Goal: Transaction & Acquisition: Book appointment/travel/reservation

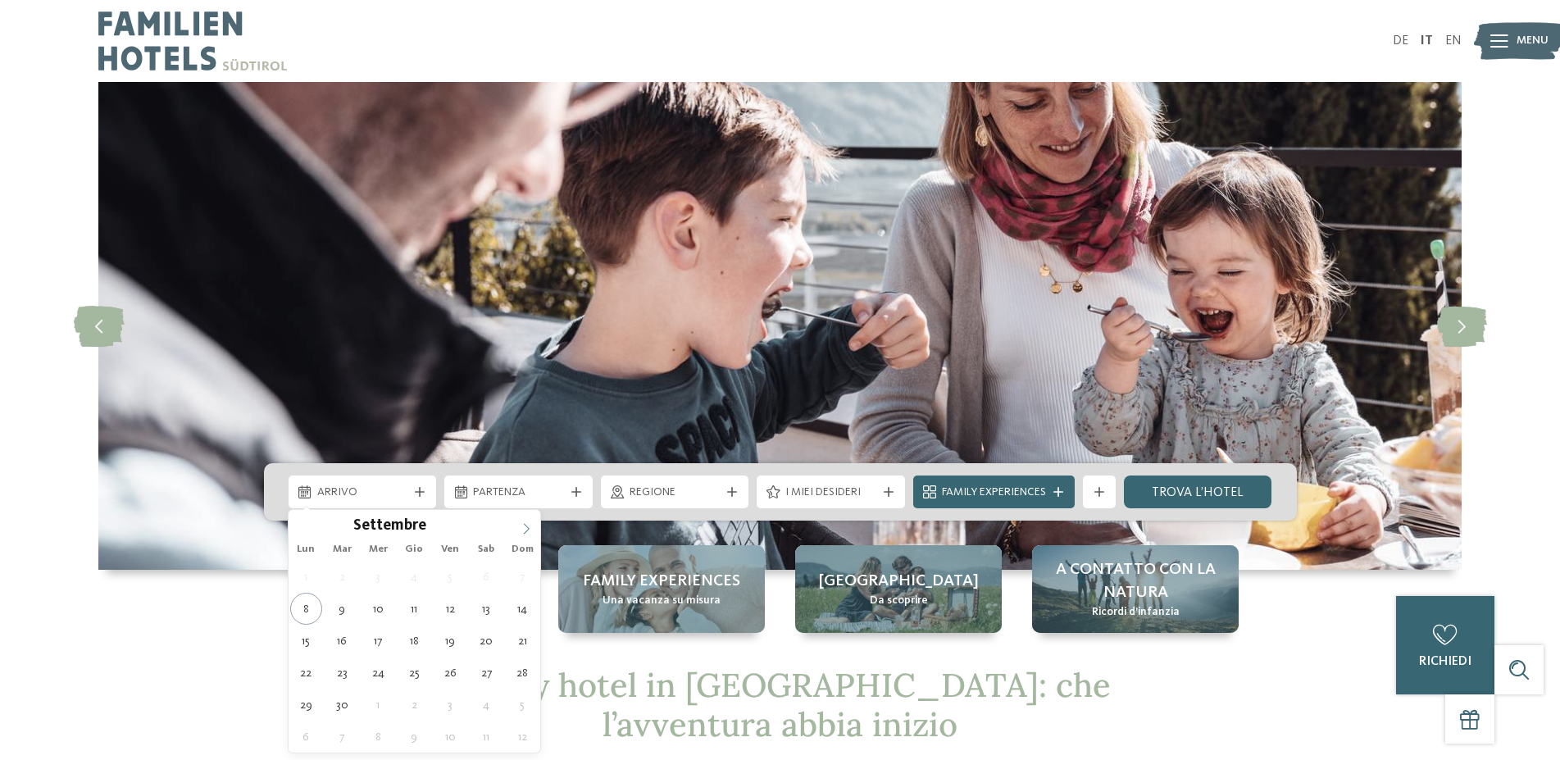
click at [526, 527] on icon at bounding box center [525, 528] width 11 height 11
click at [527, 525] on icon at bounding box center [525, 528] width 11 height 11
click at [534, 521] on span at bounding box center [526, 524] width 28 height 28
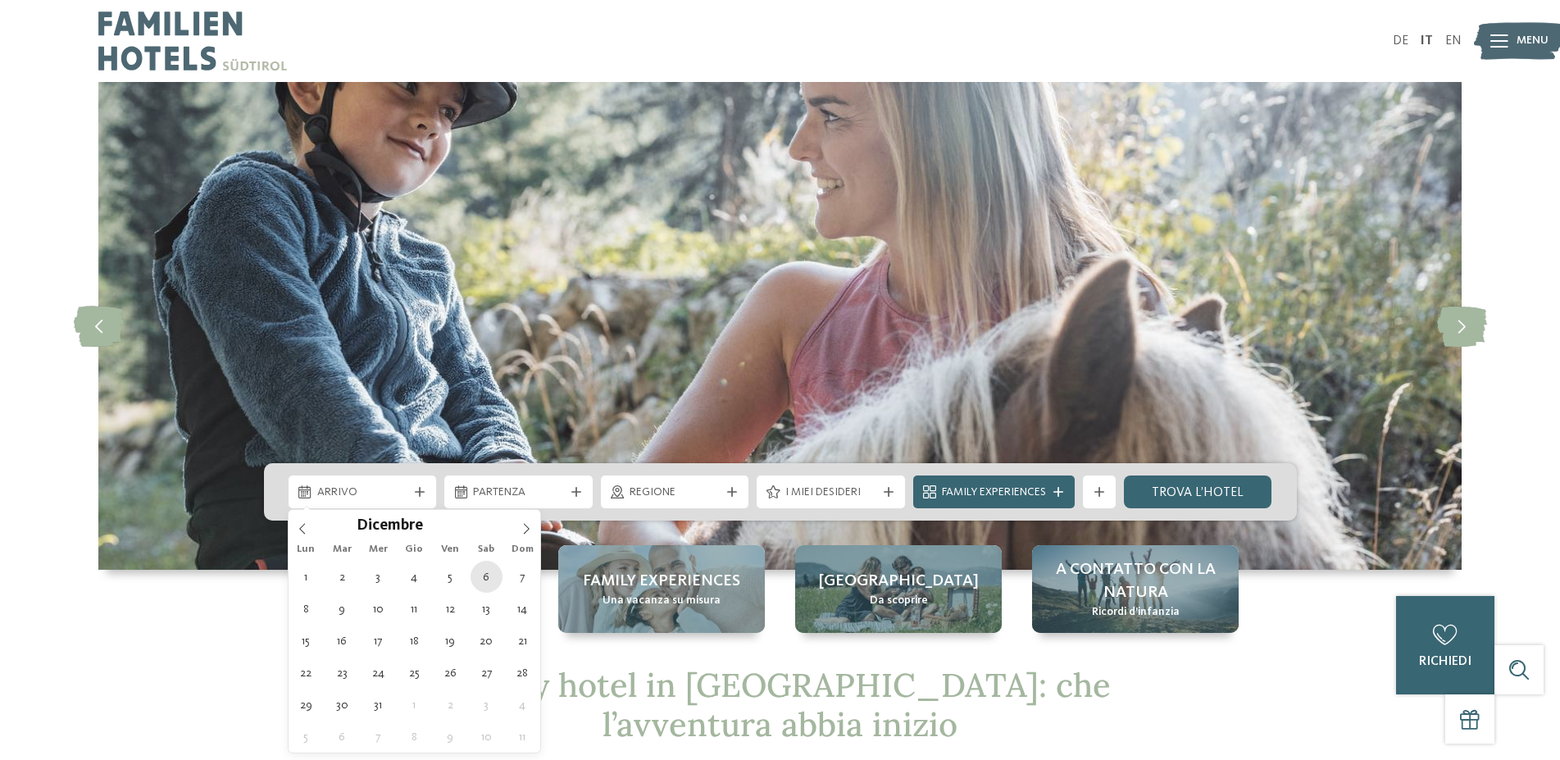
type div "06.12.2025"
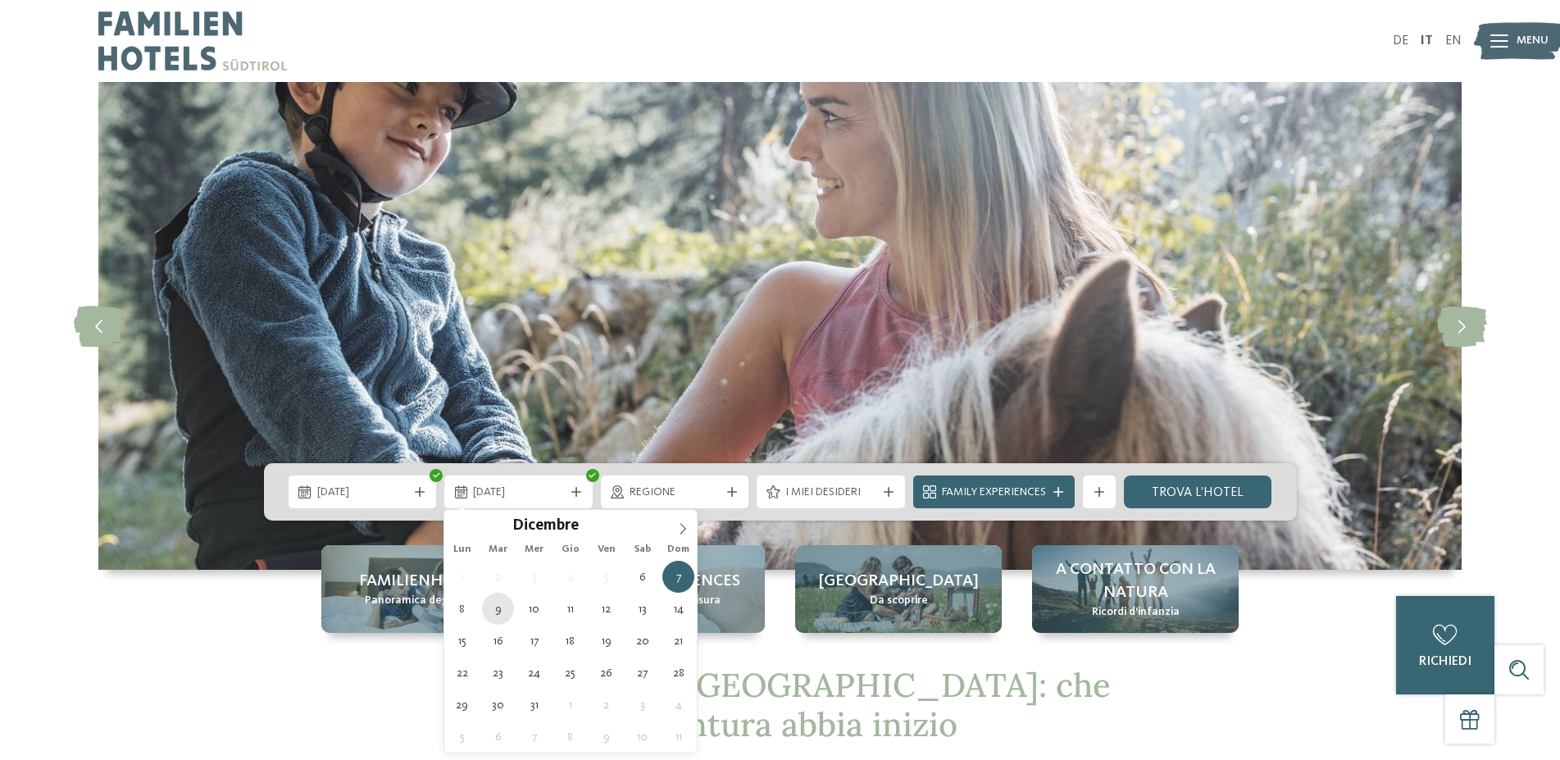
type div "09.12.2025"
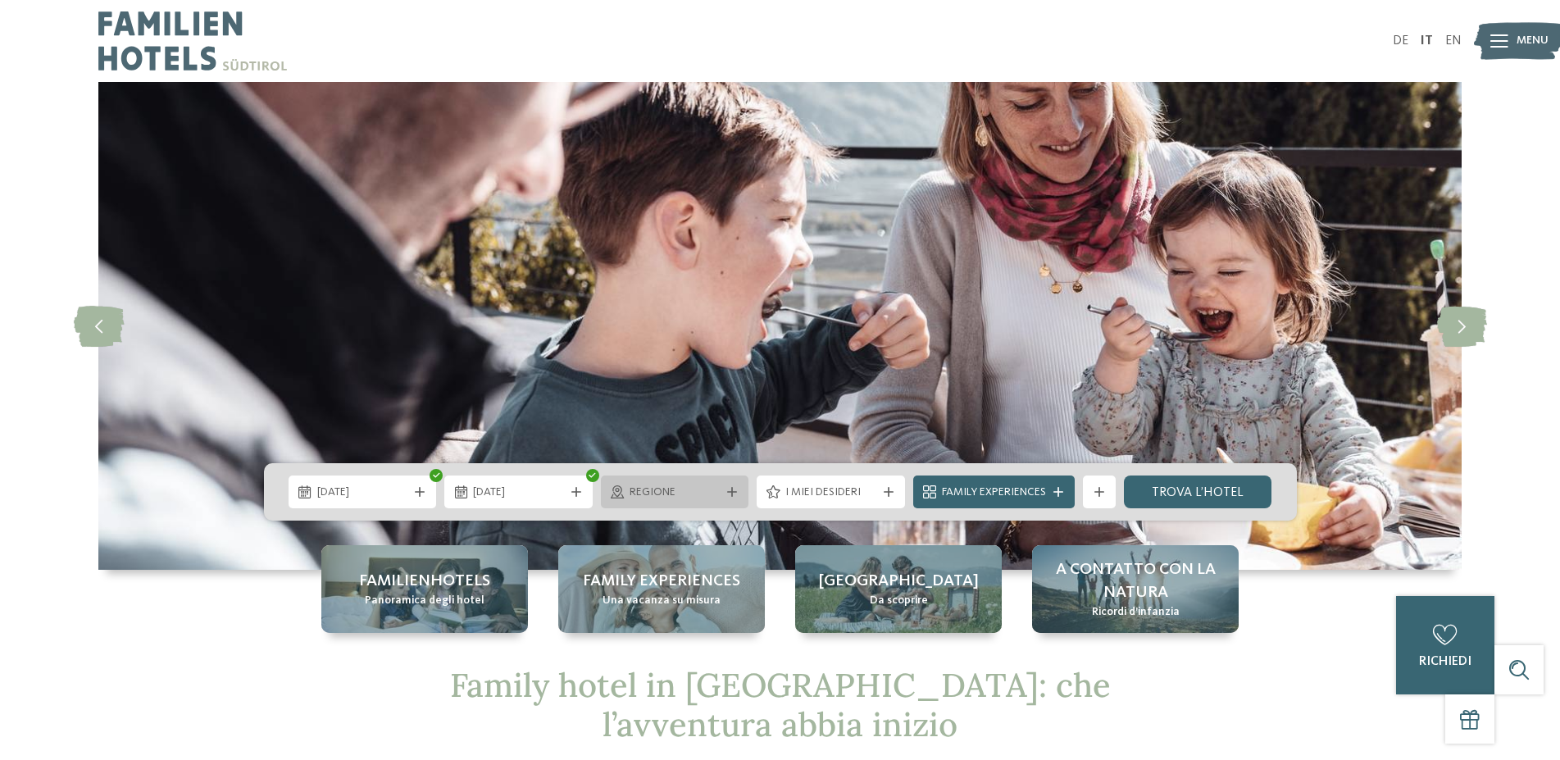
click at [727, 489] on icon at bounding box center [732, 492] width 10 height 10
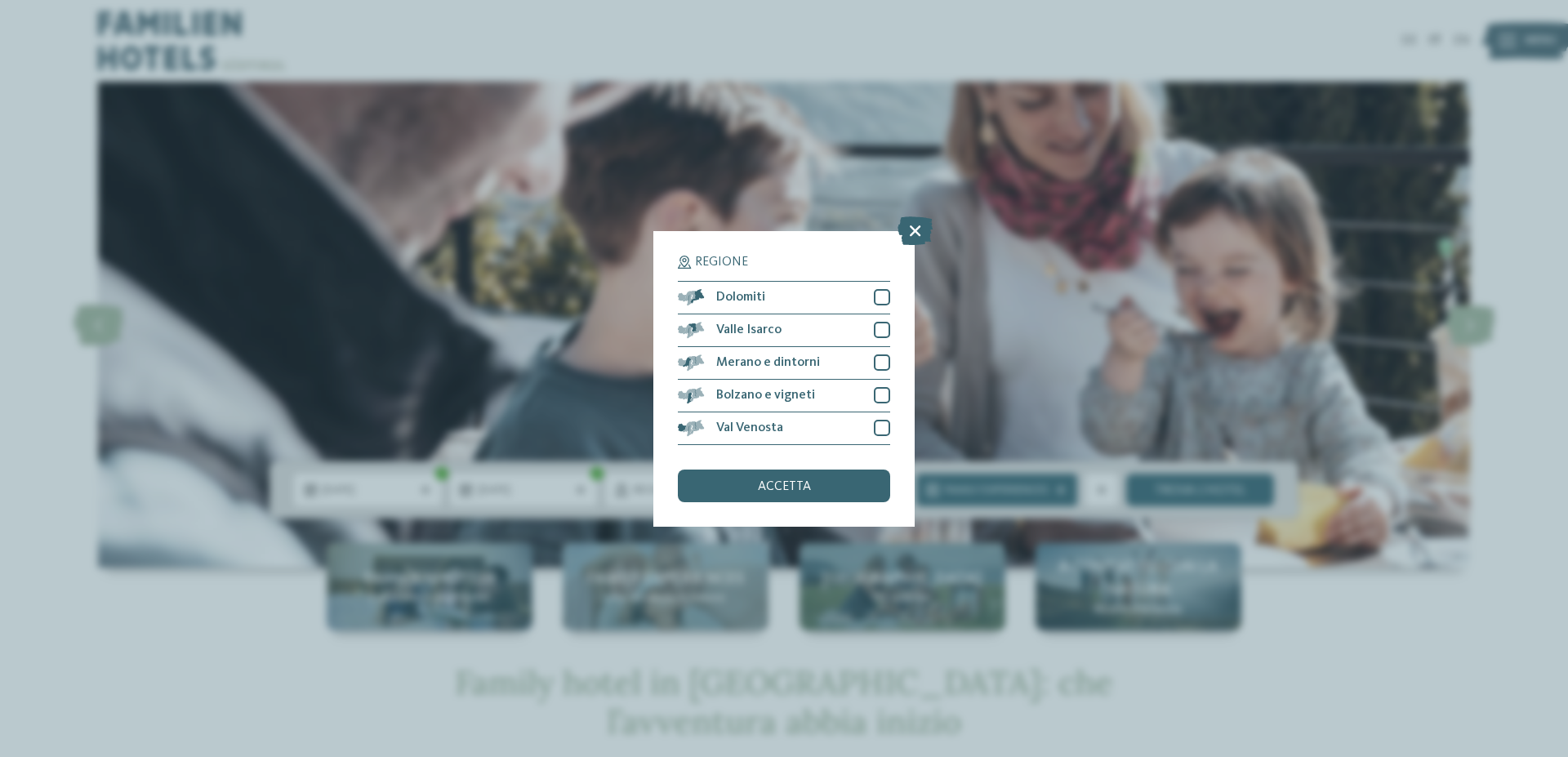
click at [912, 228] on icon at bounding box center [915, 229] width 35 height 29
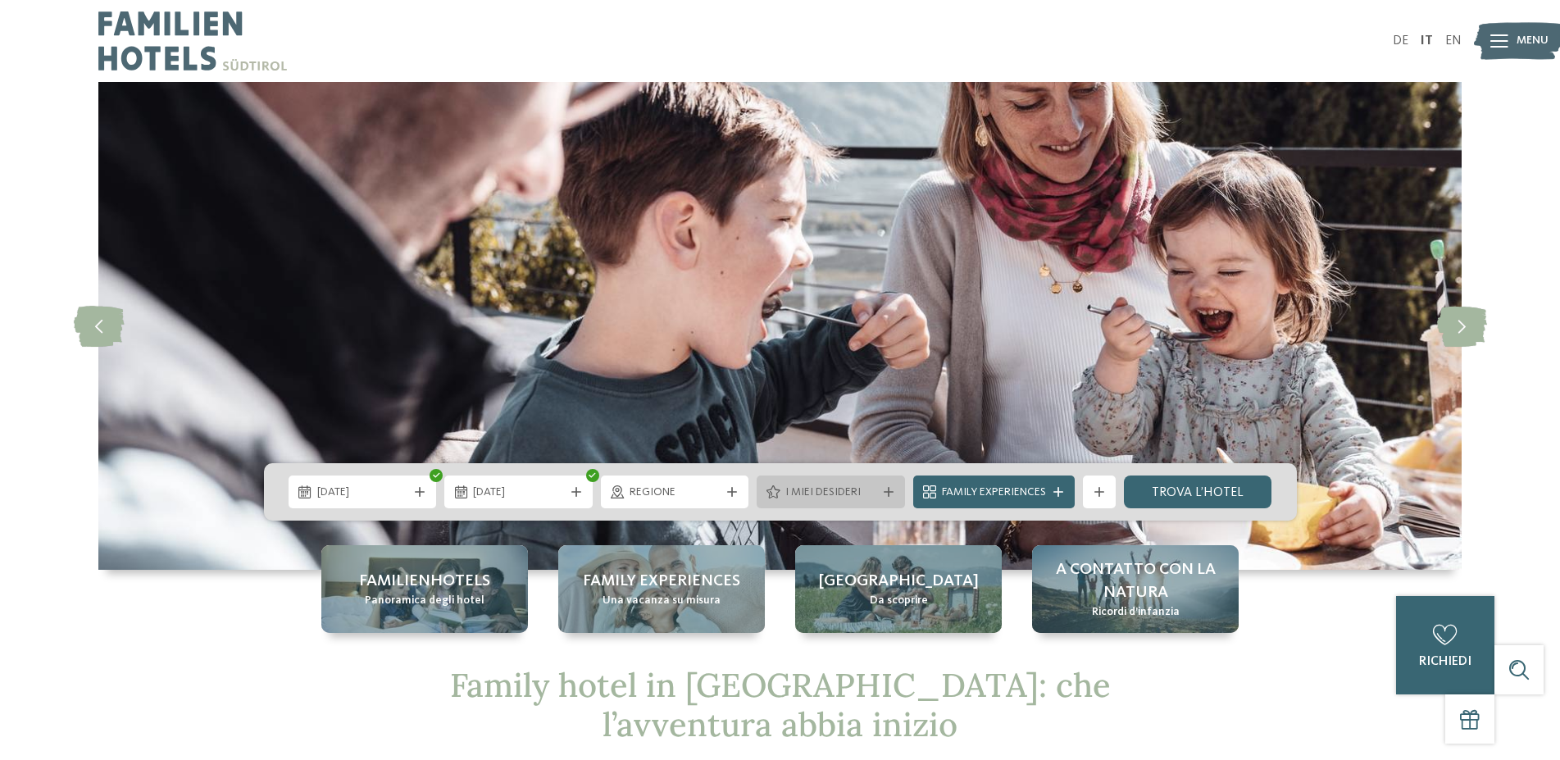
click at [884, 487] on div "I miei desideri" at bounding box center [830, 491] width 148 height 33
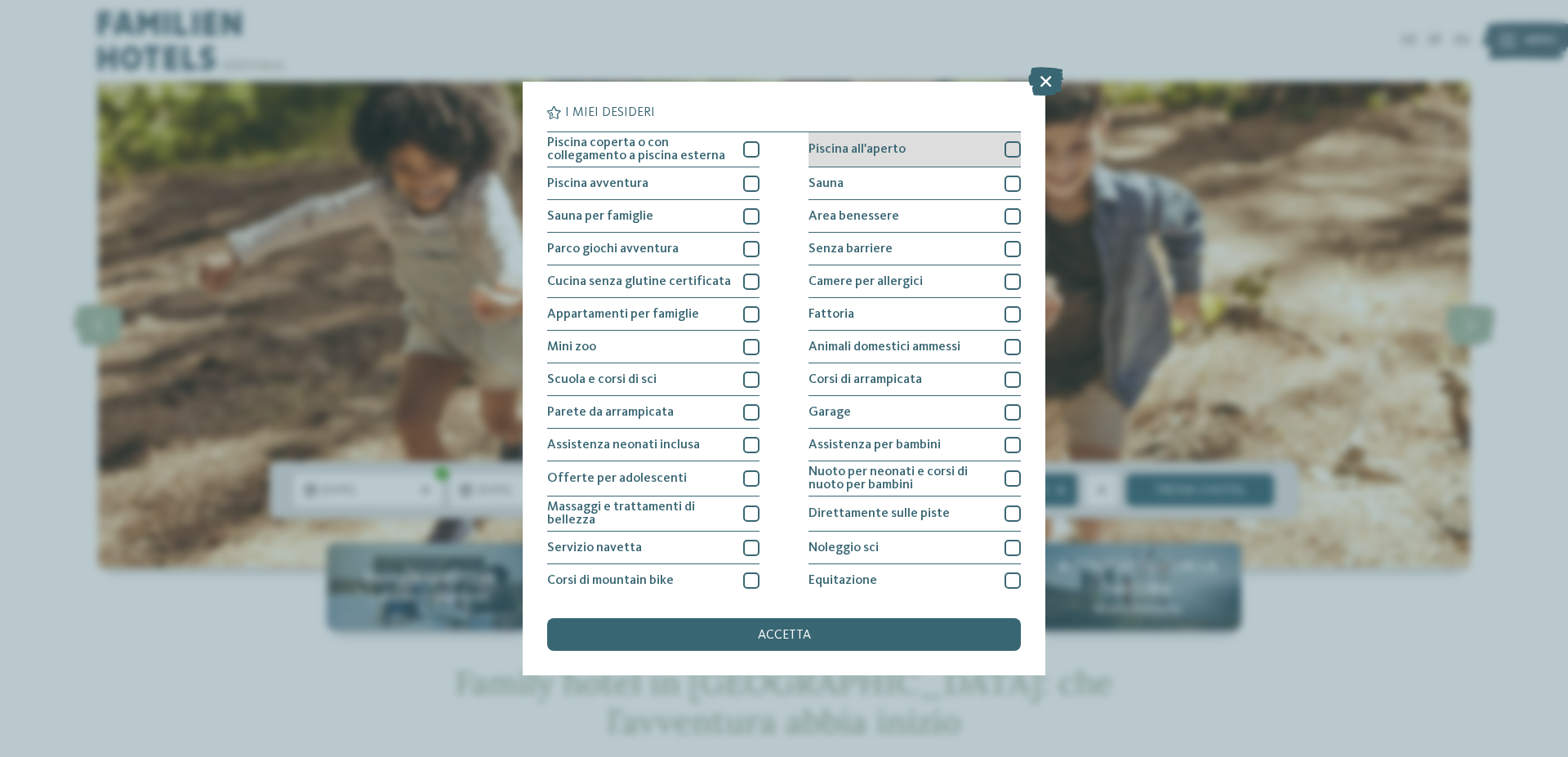
click at [1005, 151] on div at bounding box center [1012, 149] width 16 height 16
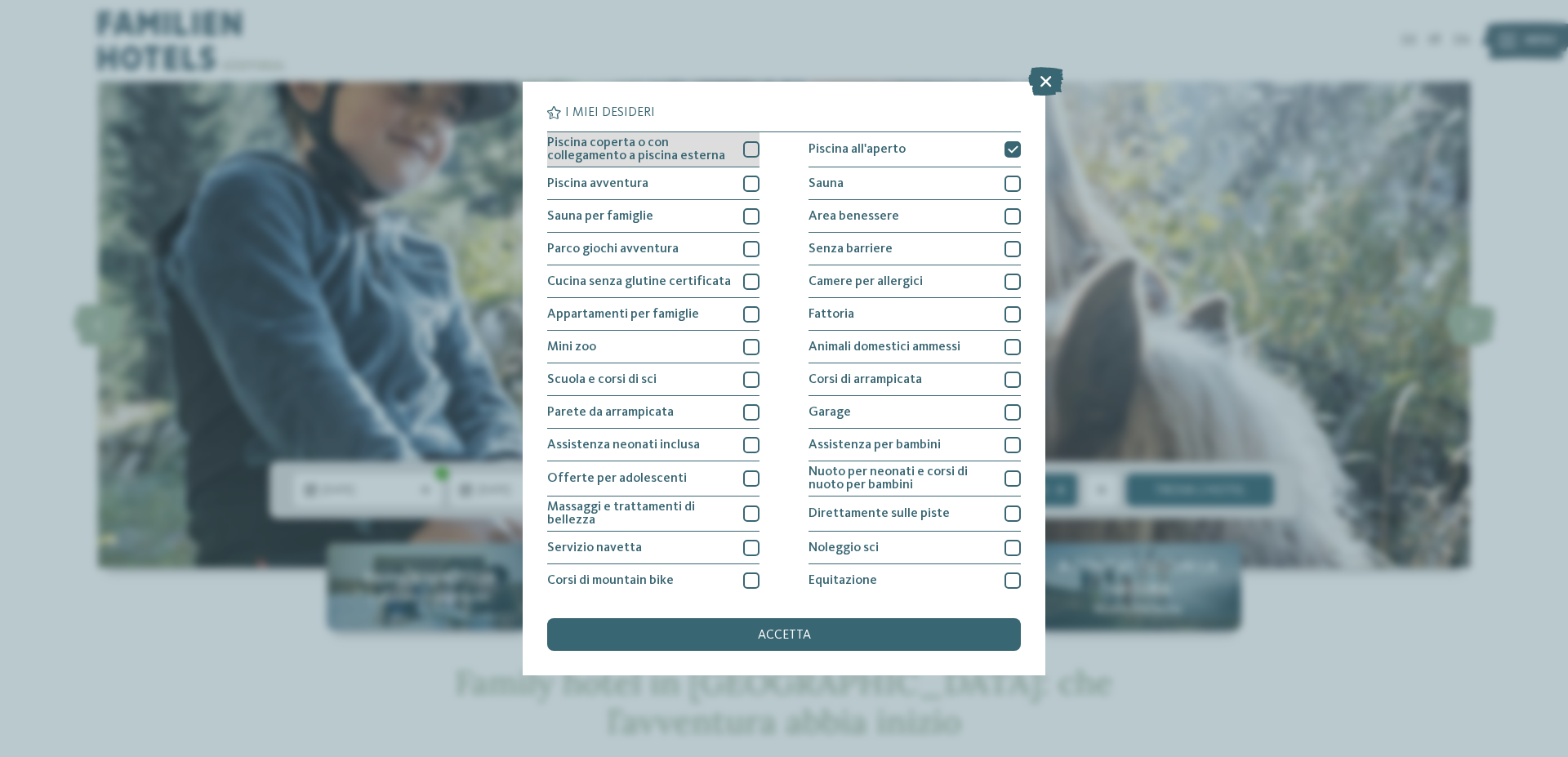
click at [744, 145] on div at bounding box center [751, 149] width 16 height 16
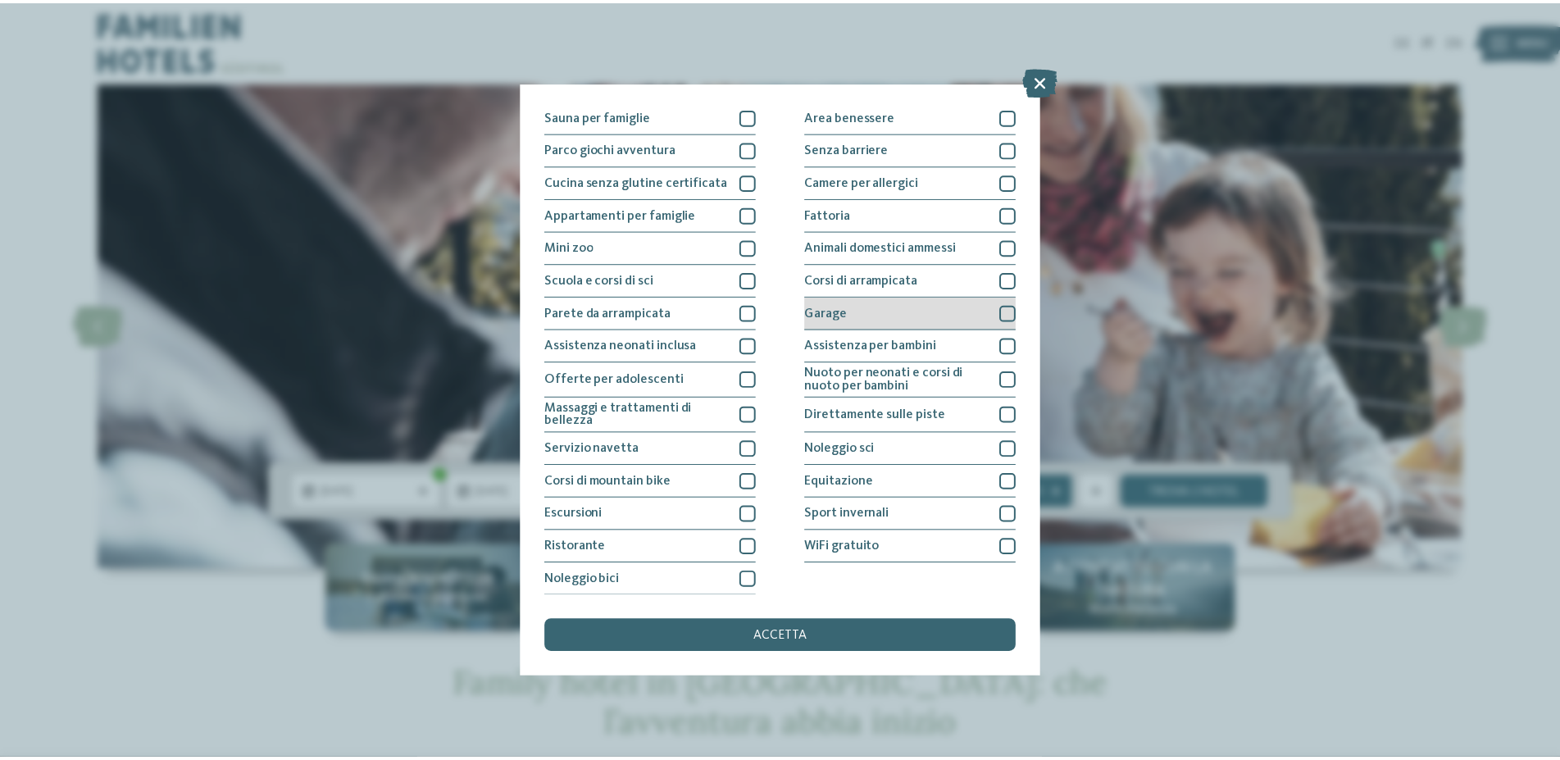
scroll to position [102, 0]
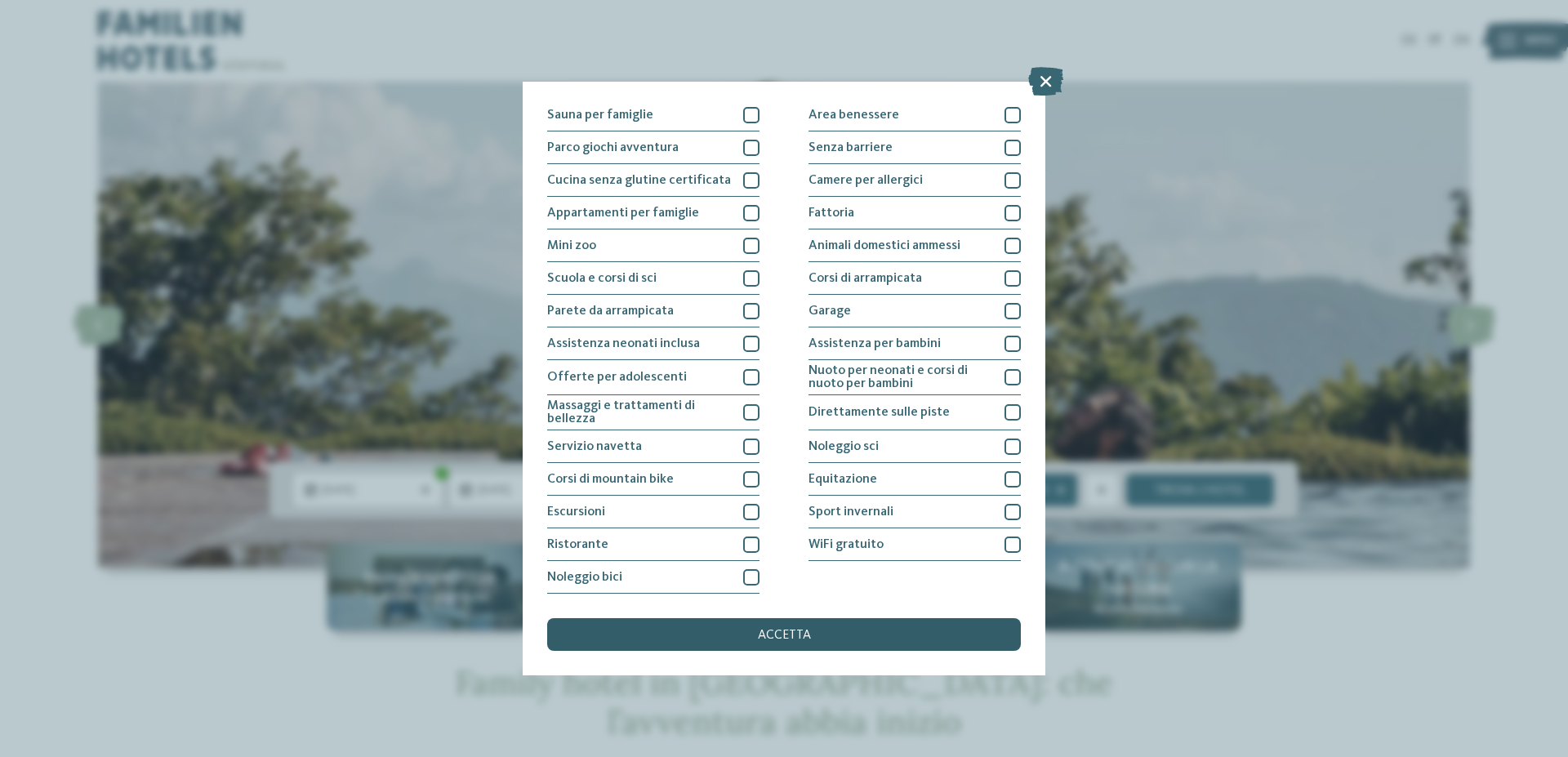
click at [755, 634] on div "accetta" at bounding box center [783, 633] width 473 height 33
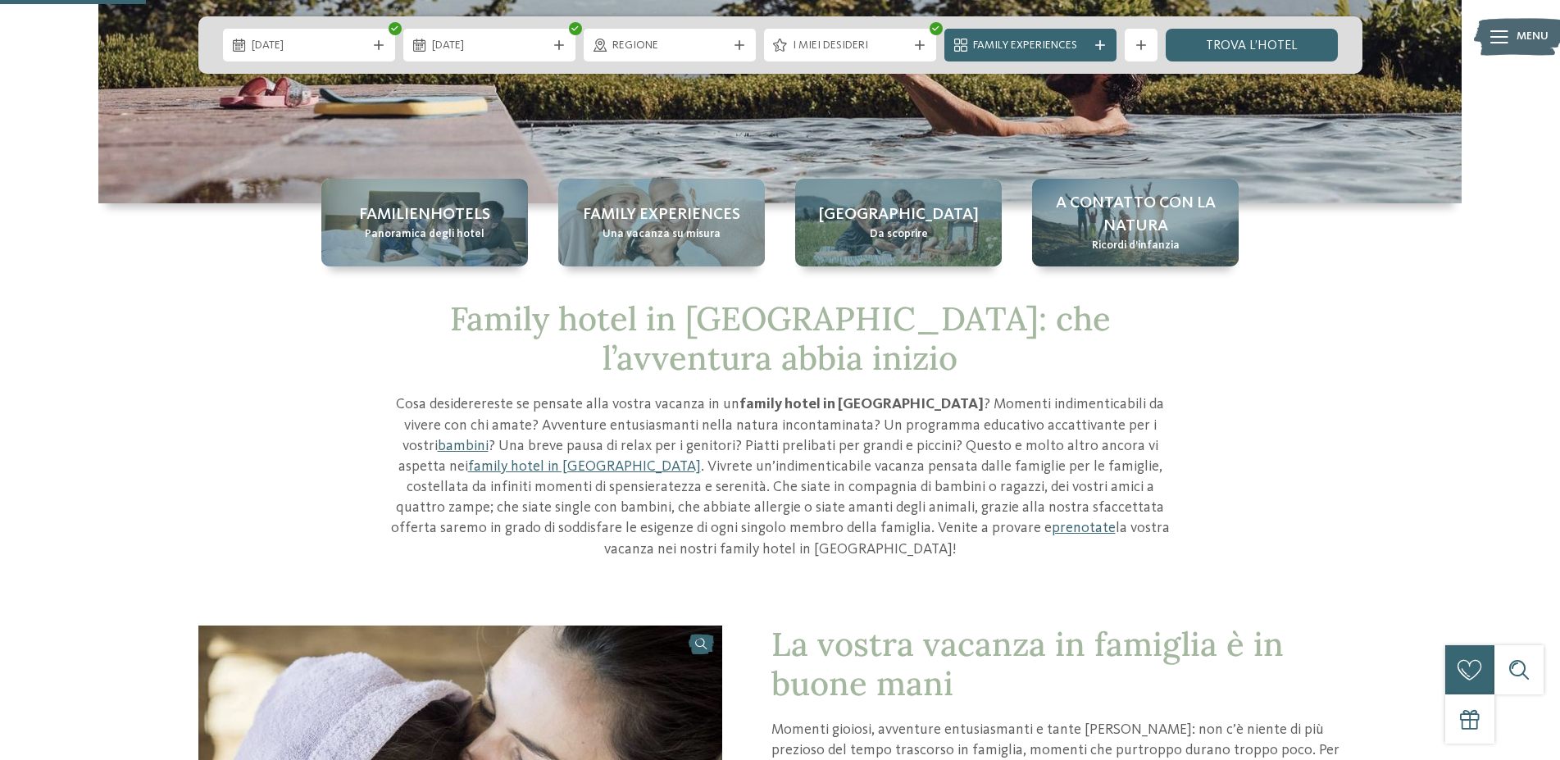
scroll to position [334, 0]
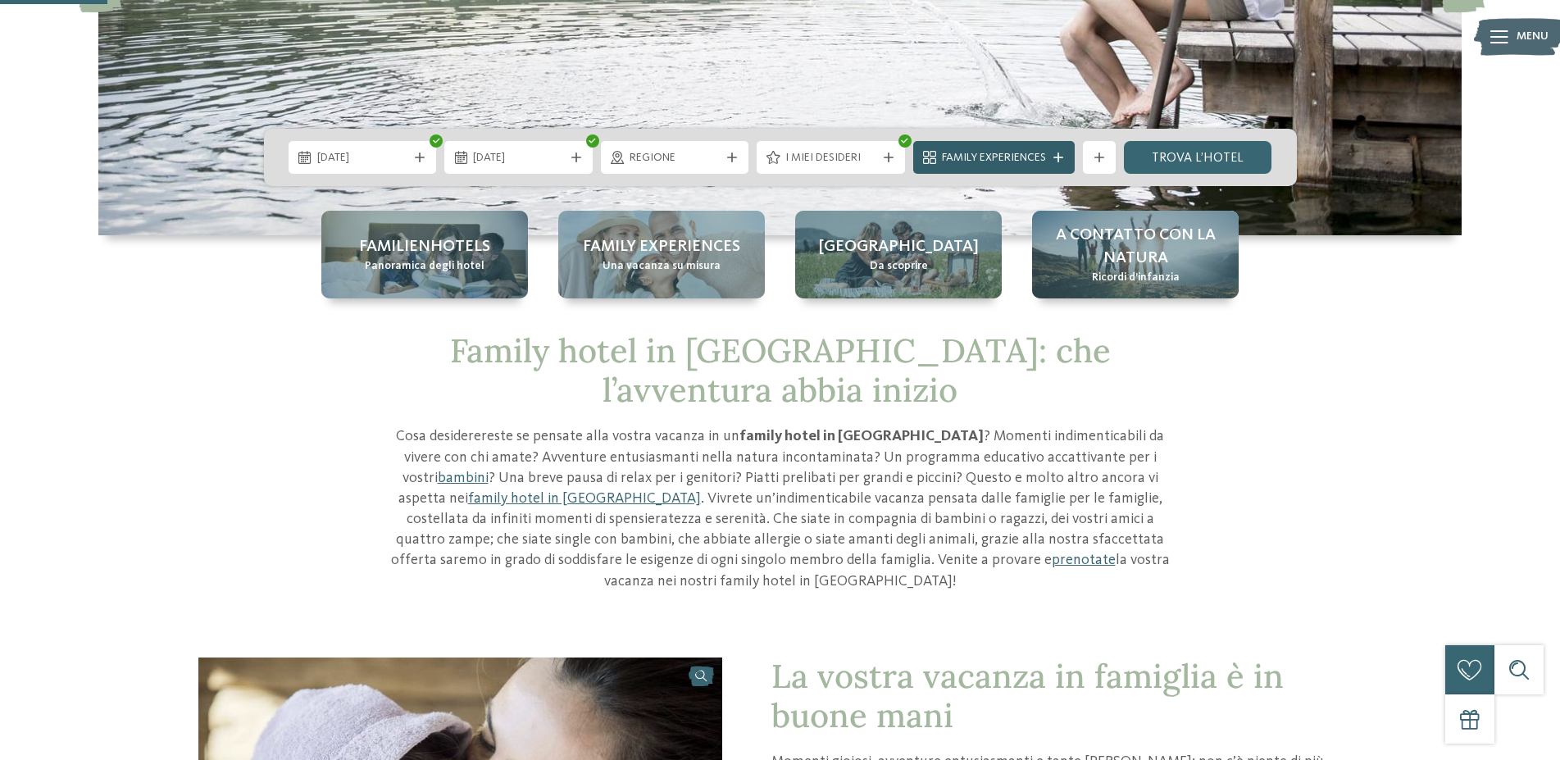
click at [1055, 161] on icon at bounding box center [1058, 157] width 10 height 10
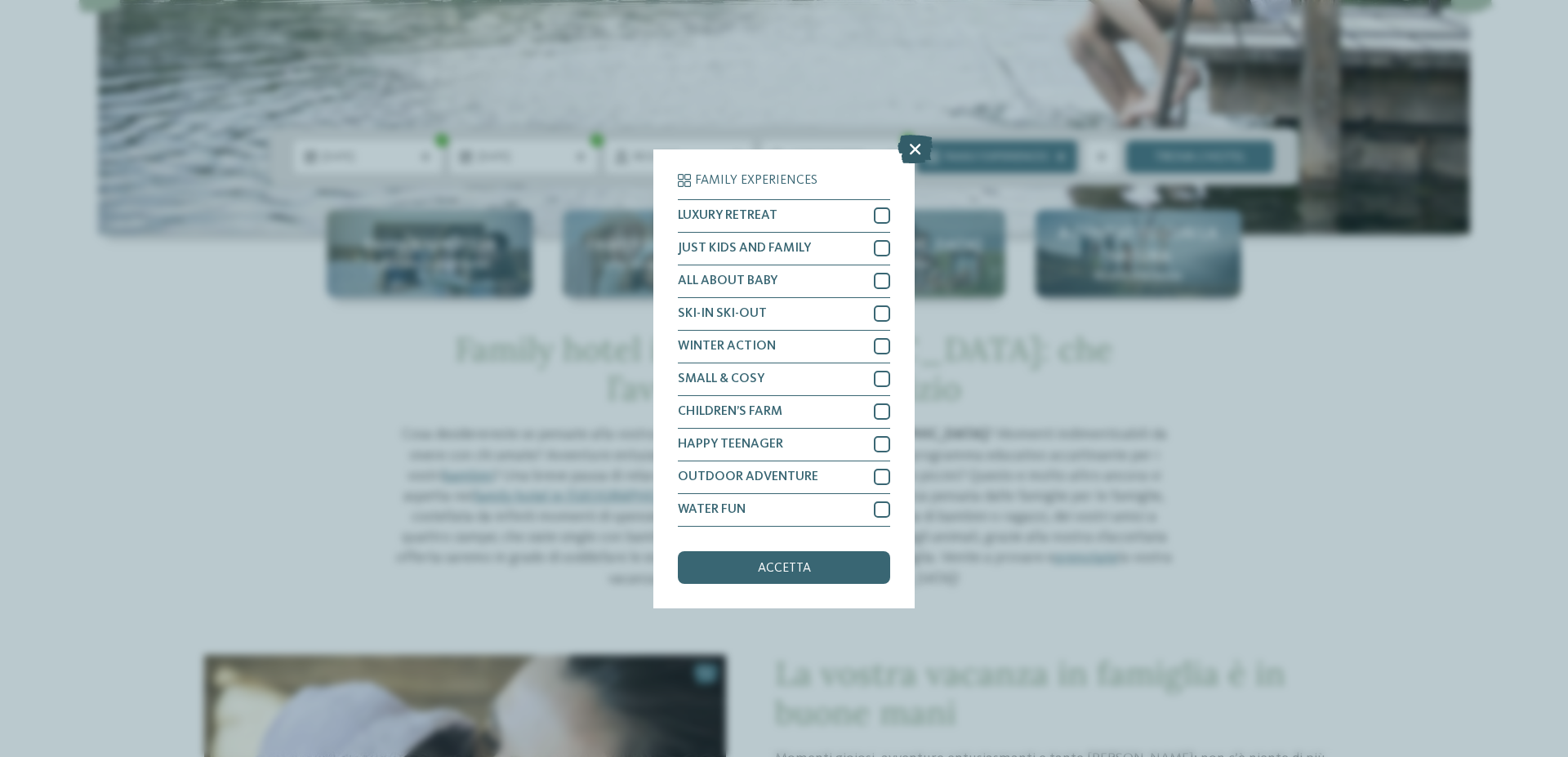
click at [916, 145] on icon at bounding box center [915, 147] width 35 height 29
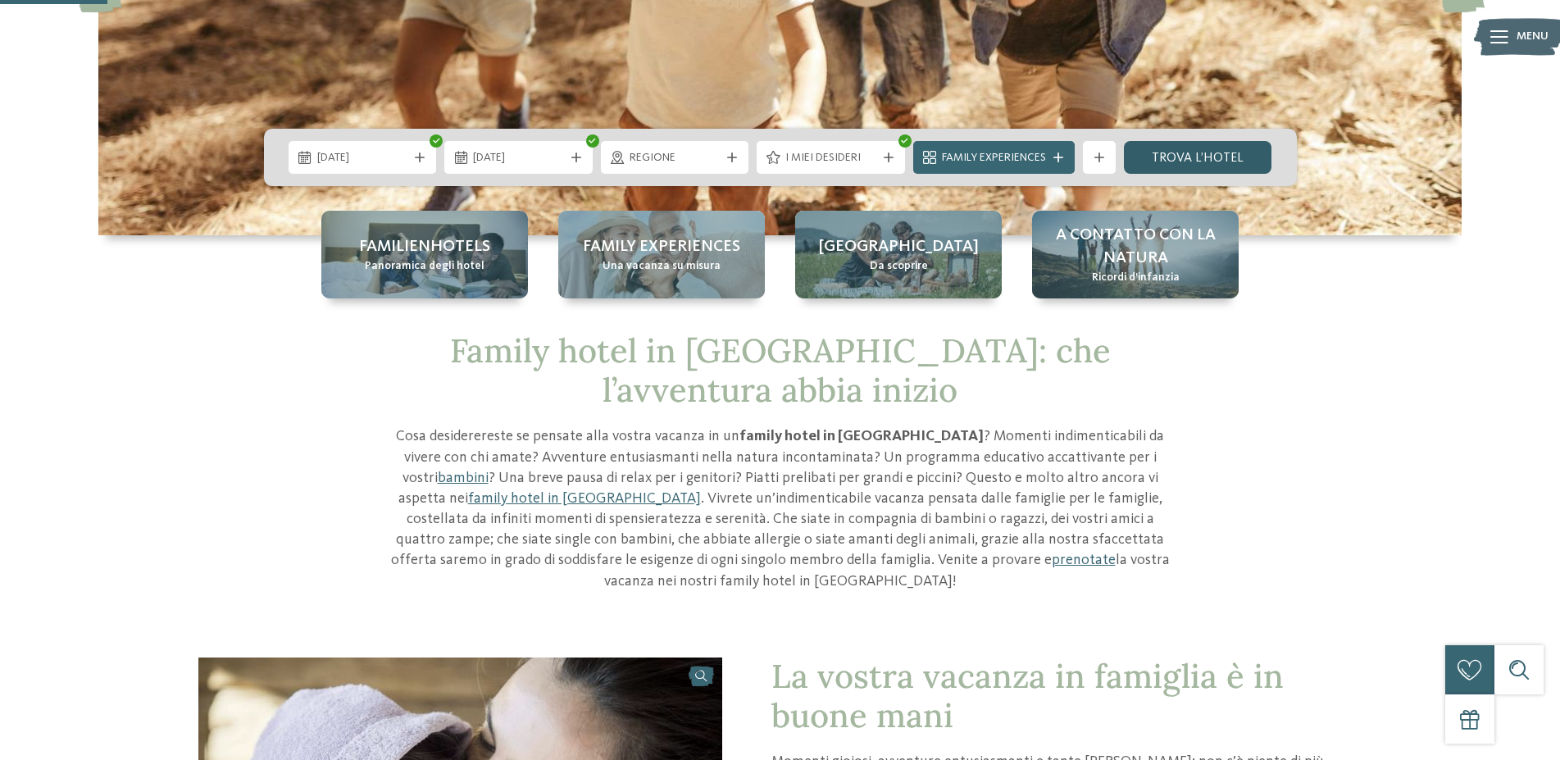
click at [1206, 152] on link "trova l’hotel" at bounding box center [1198, 157] width 148 height 33
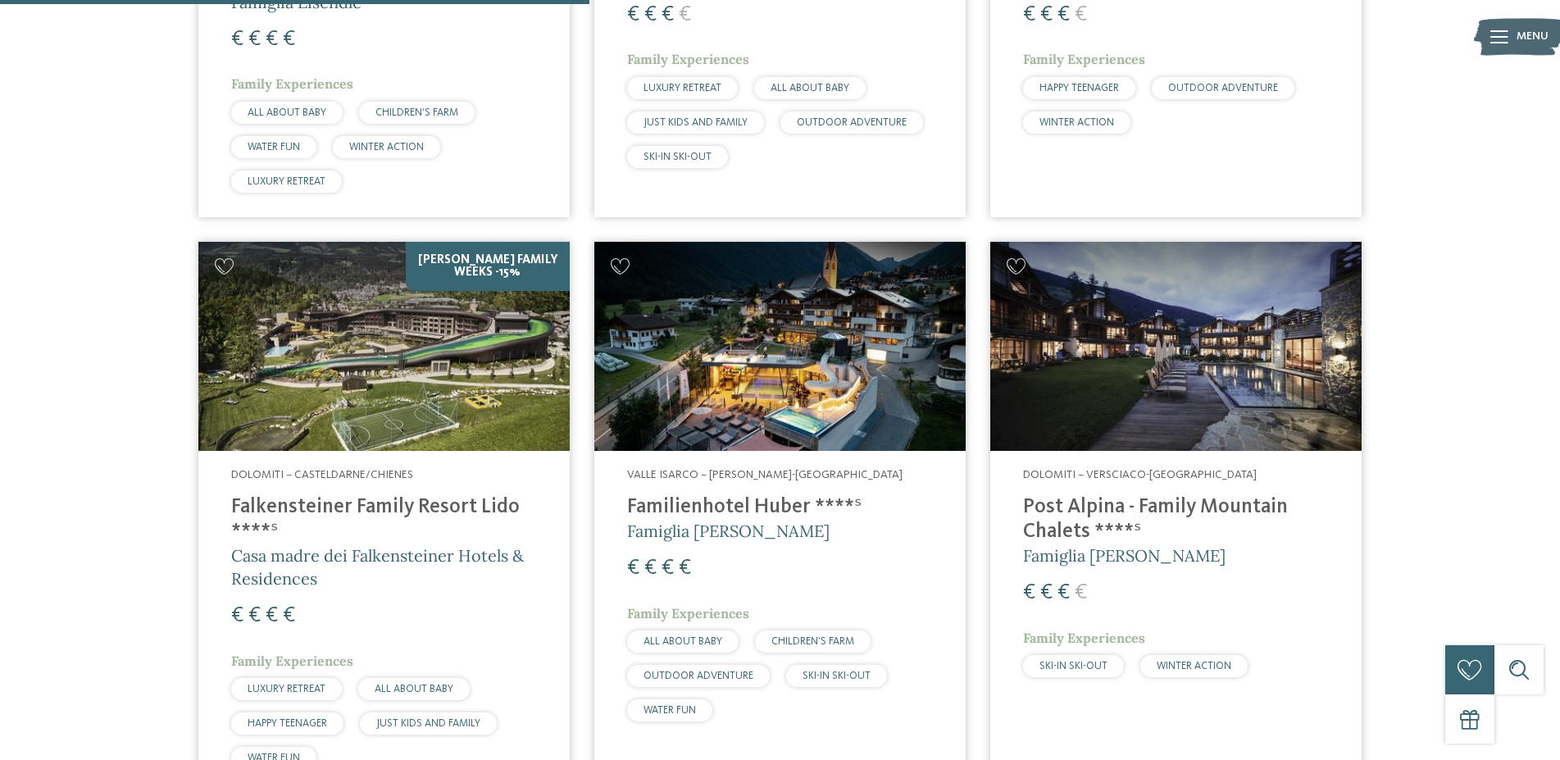
scroll to position [955, 0]
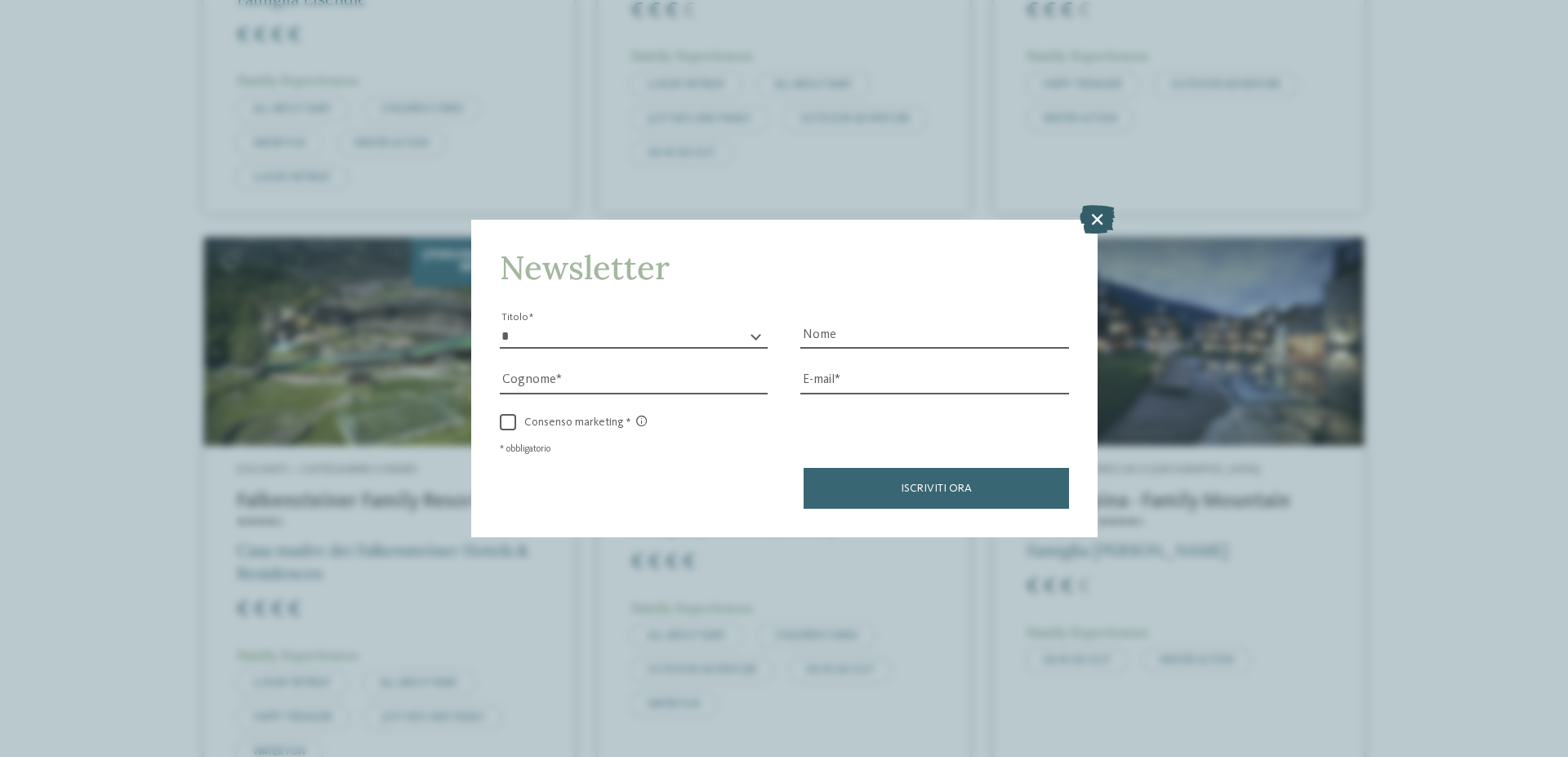
click at [1102, 217] on icon at bounding box center [1096, 219] width 35 height 29
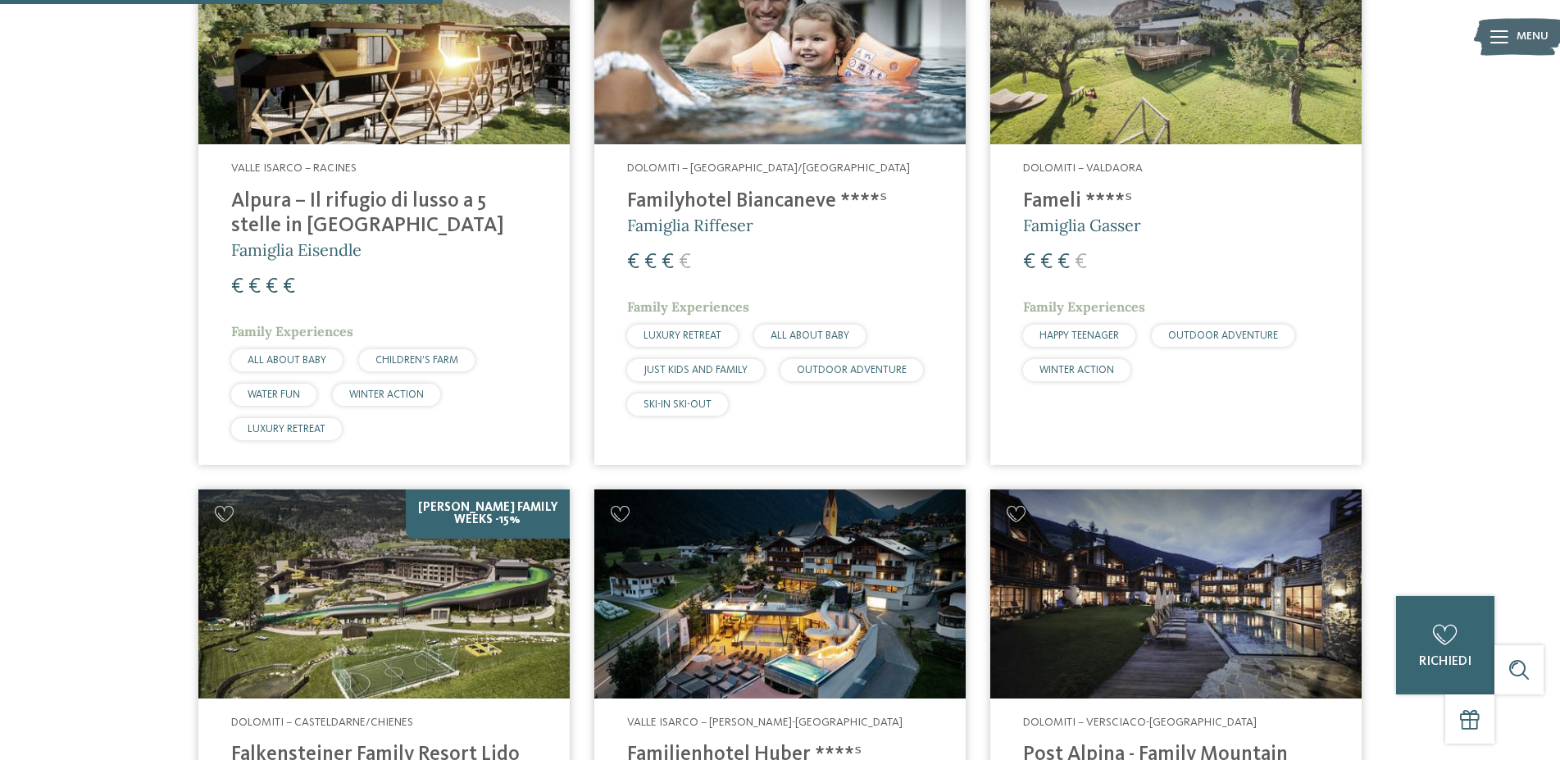
scroll to position [370, 0]
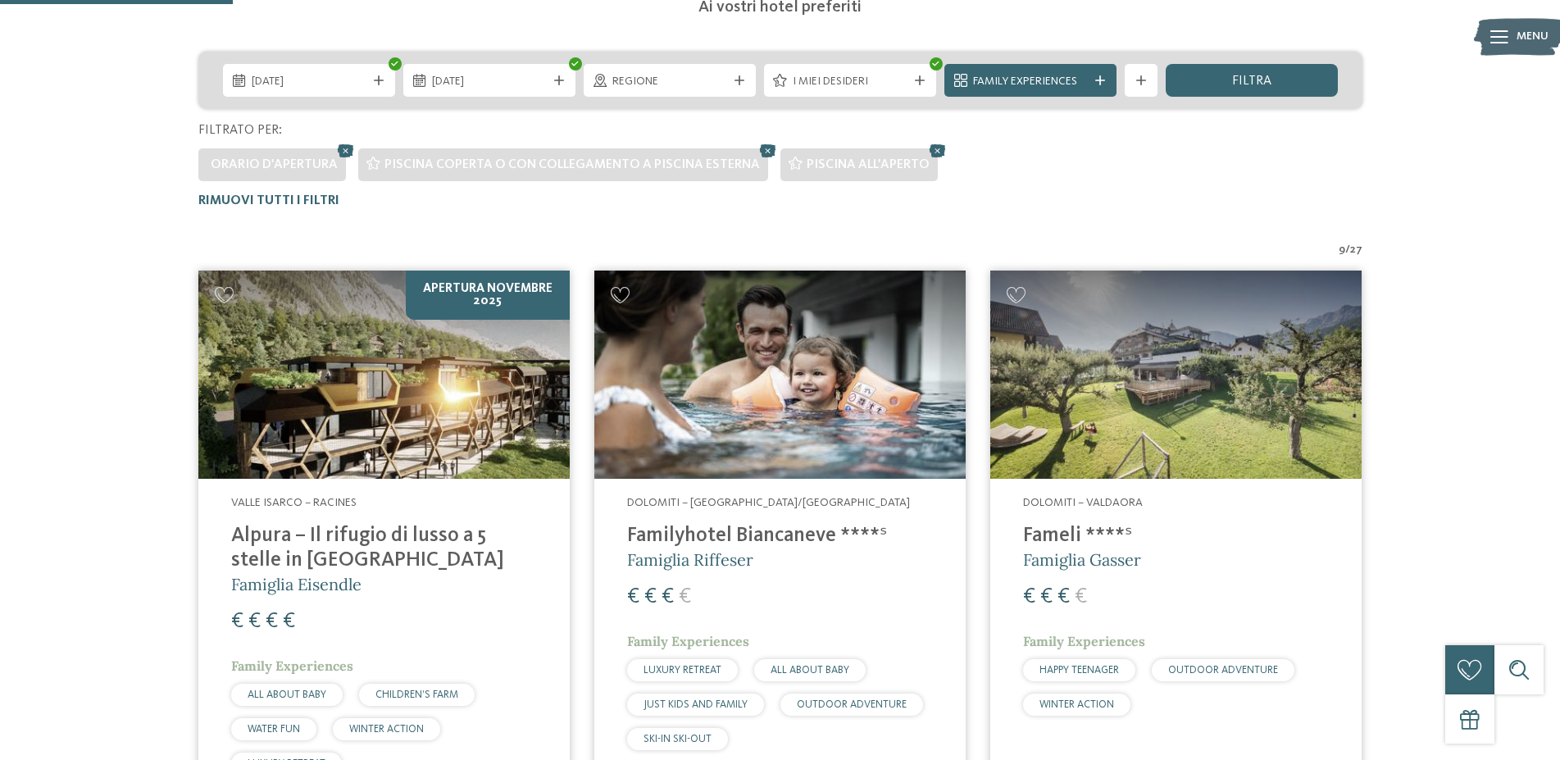
click at [386, 534] on h4 "Alpura – Il rifugio di lusso a 5 stelle in [GEOGRAPHIC_DATA]" at bounding box center [384, 548] width 306 height 49
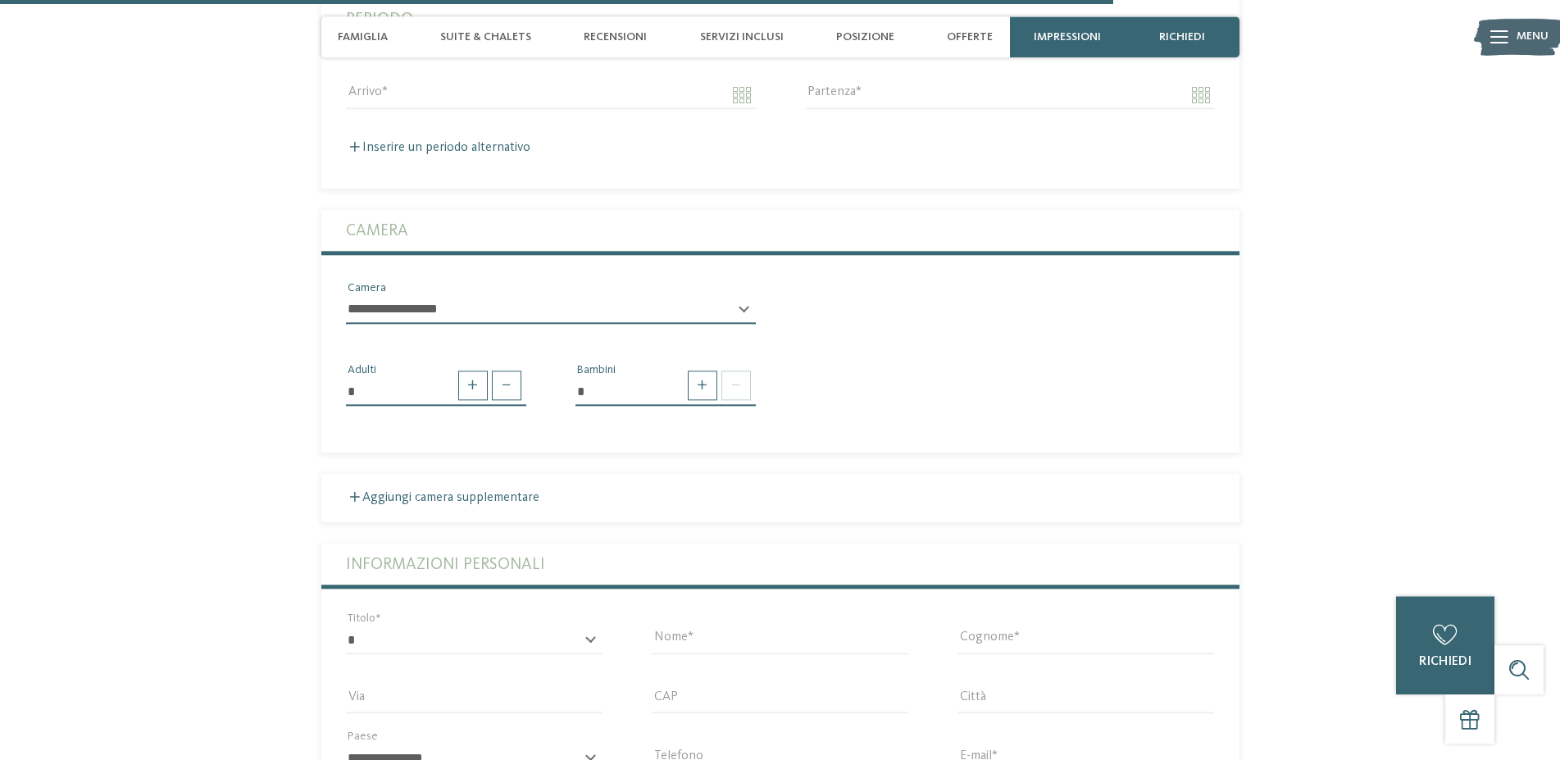
scroll to position [3845, 0]
click at [697, 397] on span at bounding box center [703, 385] width 30 height 30
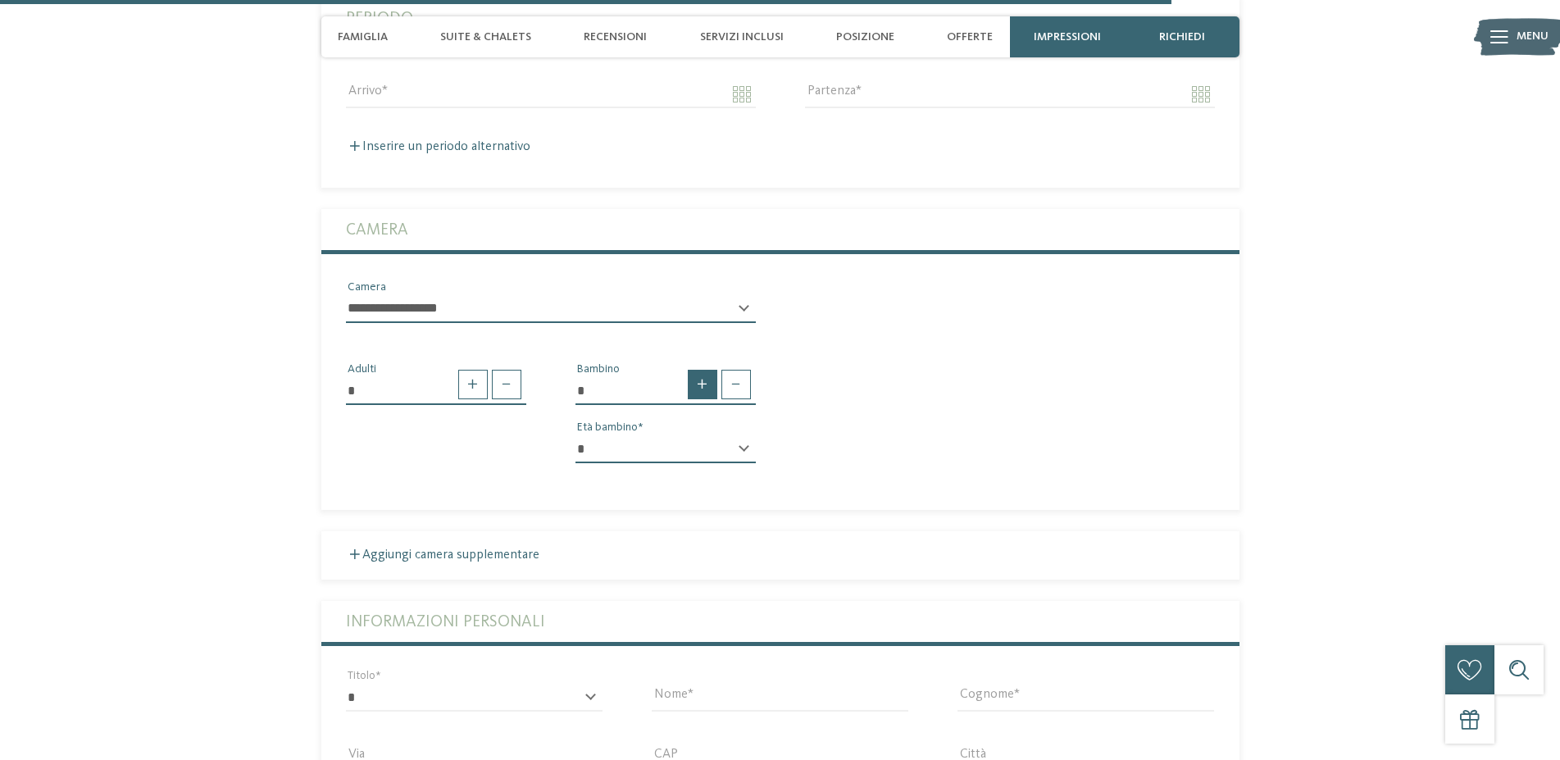
click at [697, 397] on span at bounding box center [703, 385] width 30 height 30
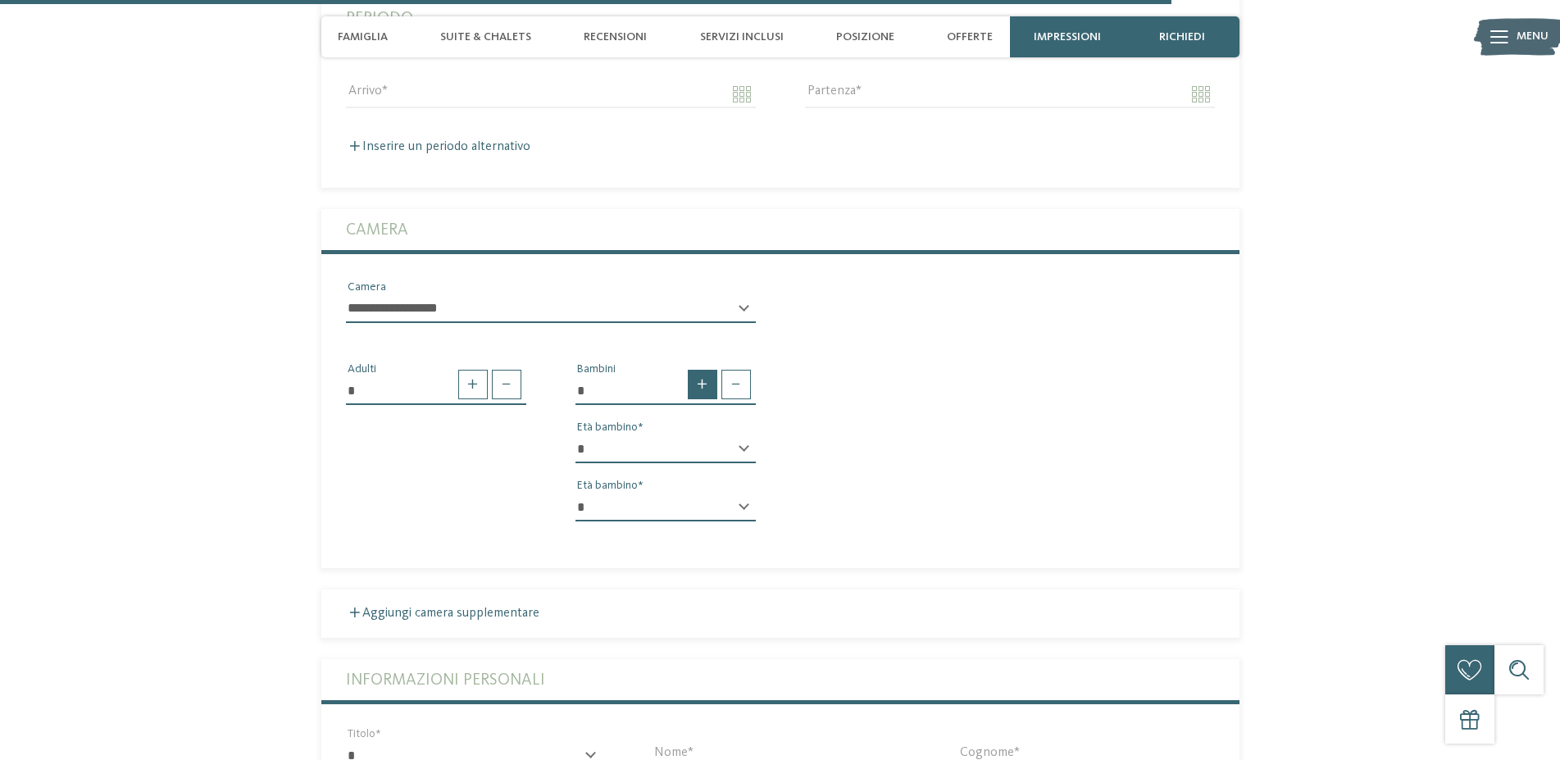
click at [697, 397] on span at bounding box center [703, 385] width 30 height 30
type input "*"
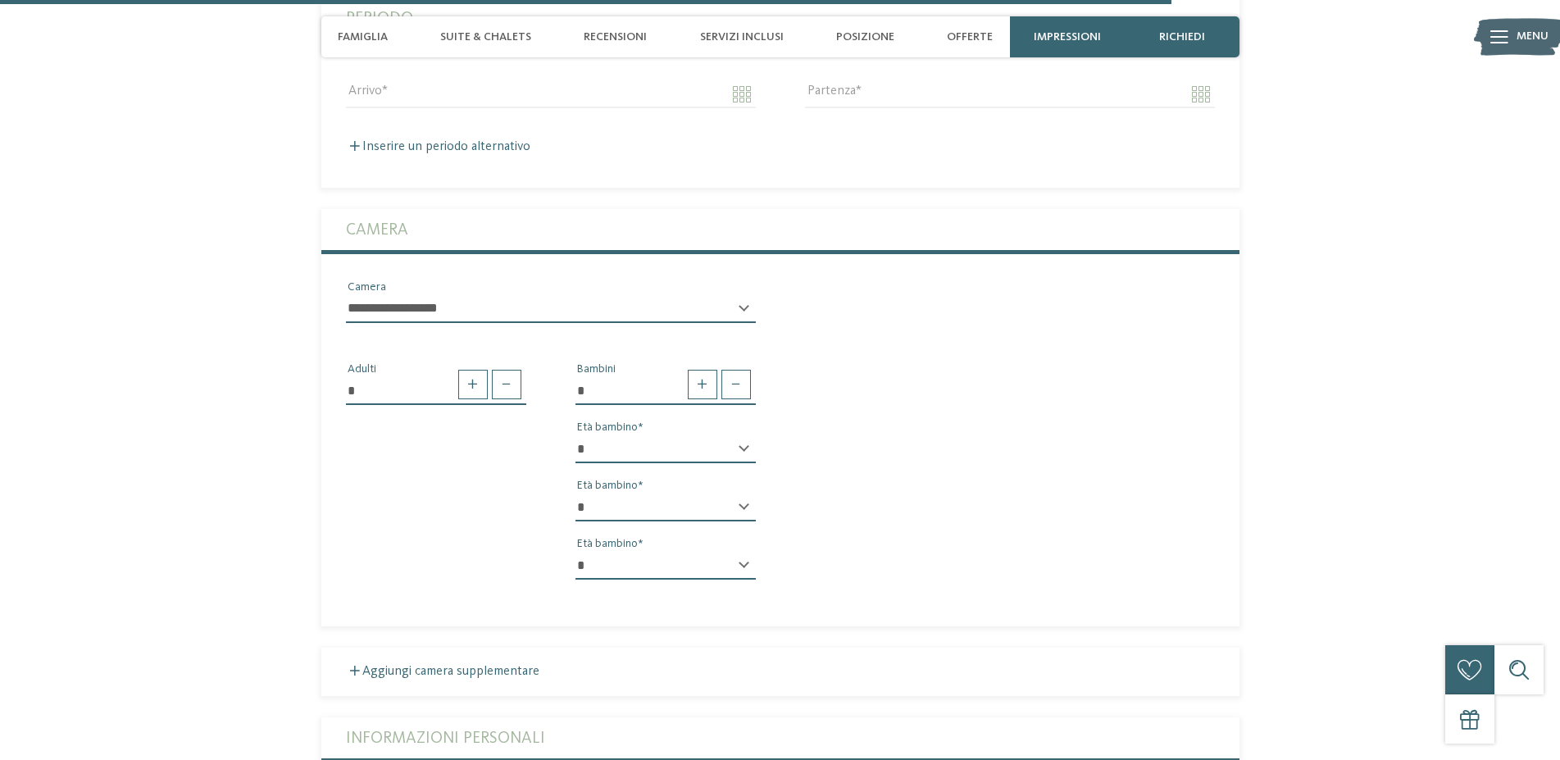
click at [575, 435] on select "* * * * * * * * * * * ** ** ** ** ** ** ** **" at bounding box center [665, 449] width 180 height 28
select select "*"
click option "*" at bounding box center [0, 0] width 0 height 0
click at [744, 514] on div "* * * * * * * * * * * ** ** ** ** ** ** ** ** Età bambino" at bounding box center [665, 514] width 180 height 42
click at [614, 502] on div "* * * * * * * * * * * ** ** ** ** ** ** ** ** Età bambino * * * * * * * * * * *…" at bounding box center [665, 514] width 180 height 158
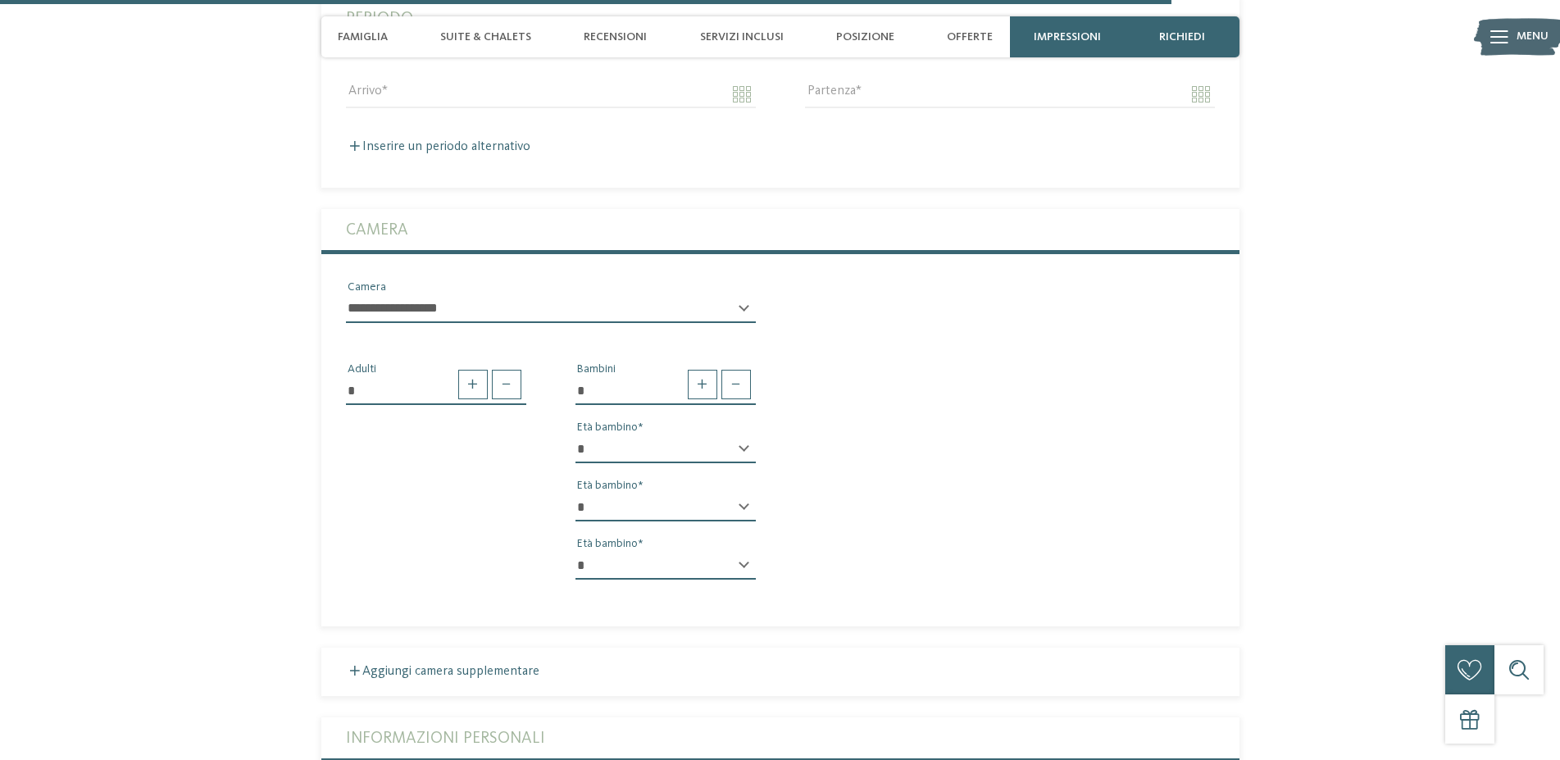
click at [575, 493] on select "* * * * * * * * * * * ** ** ** ** ** ** ** **" at bounding box center [665, 507] width 180 height 28
select select "*"
click option "*" at bounding box center [0, 0] width 0 height 0
click at [756, 583] on div "* Bambini * * * * * * * * * * * ** ** ** ** ** ** ** ** Età bambino * * * * * *…" at bounding box center [665, 477] width 229 height 233
click at [575, 552] on select "* * * * * * * * * * * ** ** ** ** ** ** ** **" at bounding box center [665, 566] width 180 height 28
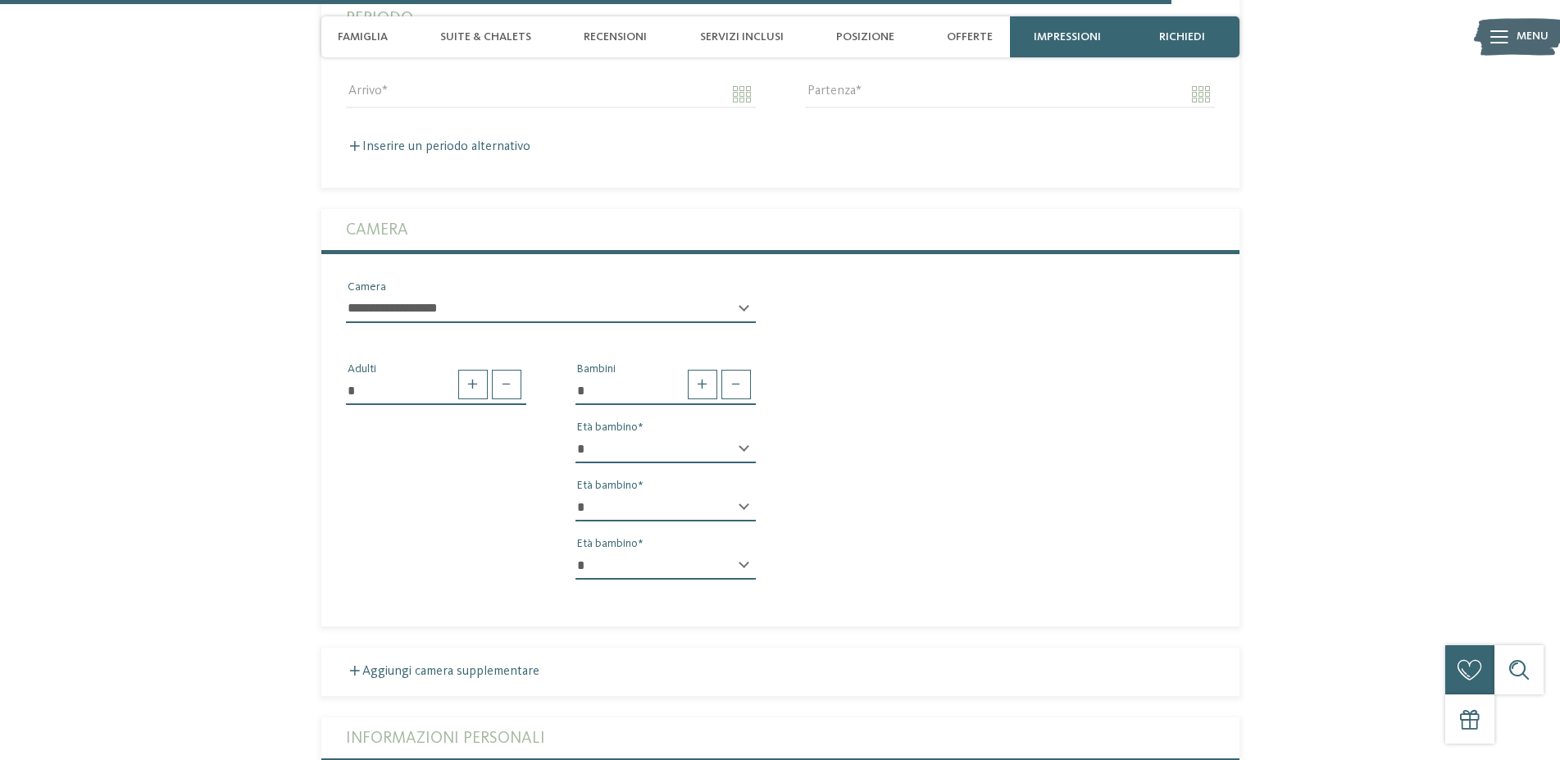
select select "*"
click option "*" at bounding box center [0, 0] width 0 height 0
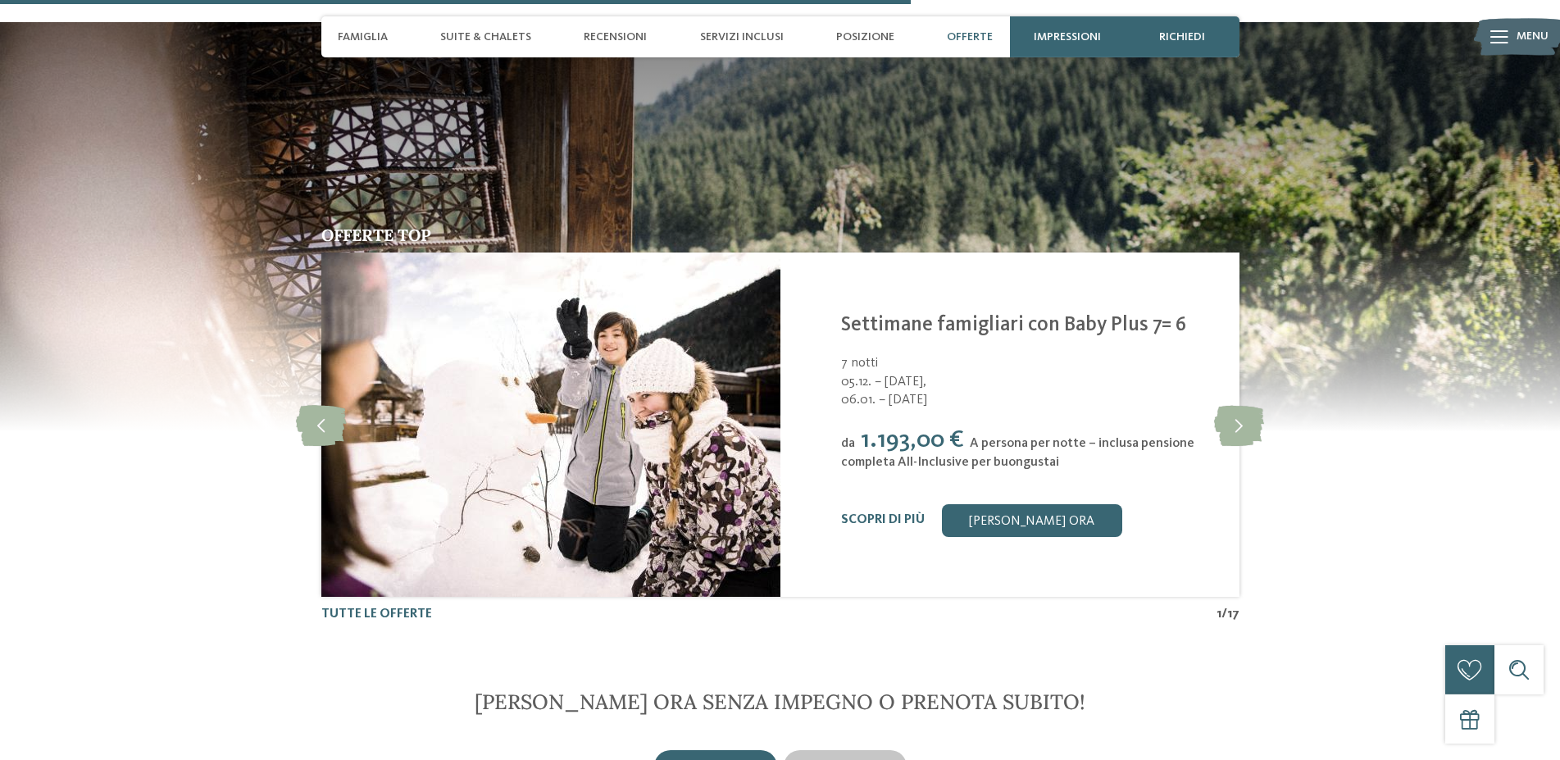
scroll to position [3009, 0]
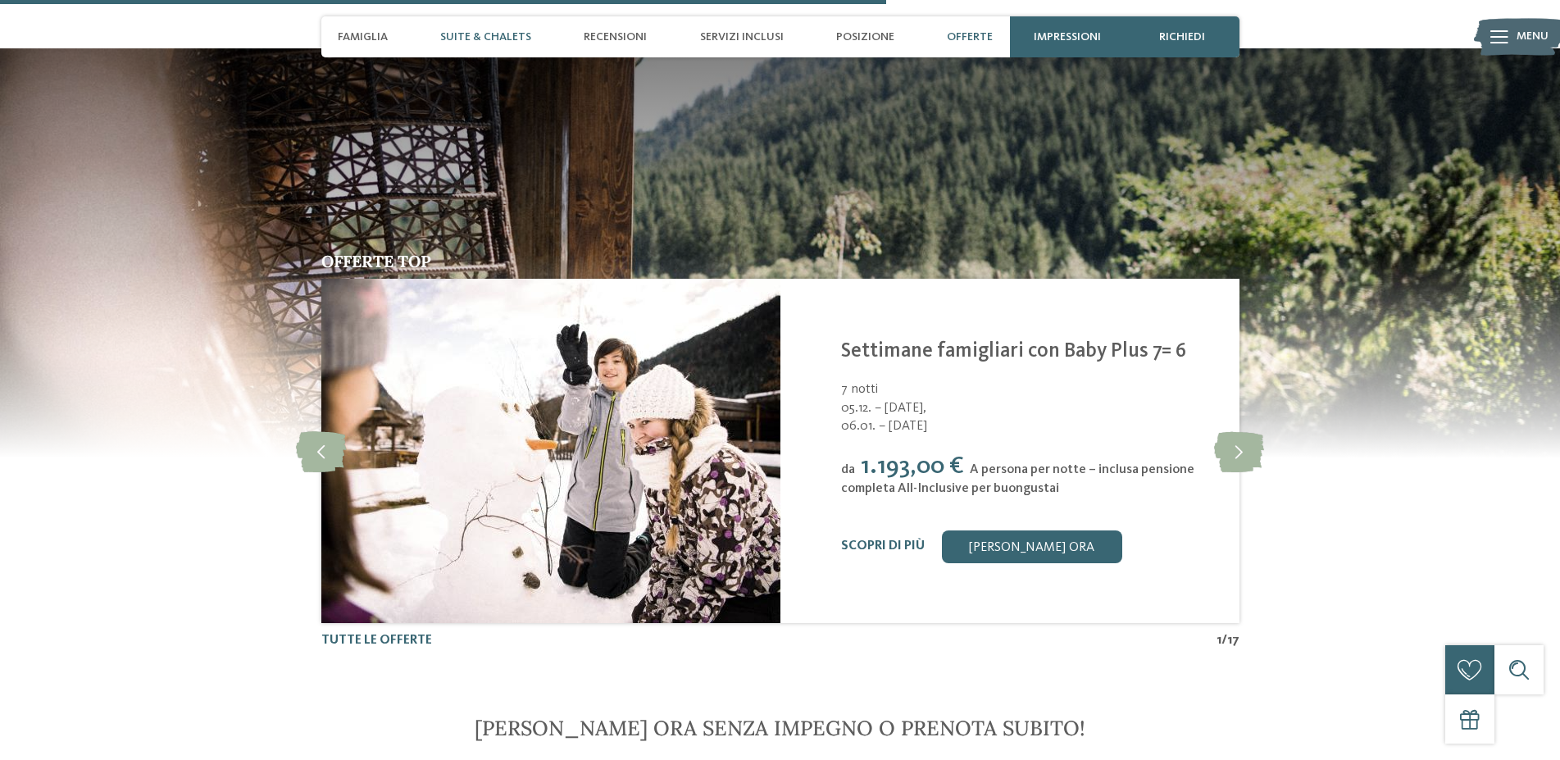
click at [470, 31] on span "Suite & Chalets" at bounding box center [485, 37] width 91 height 14
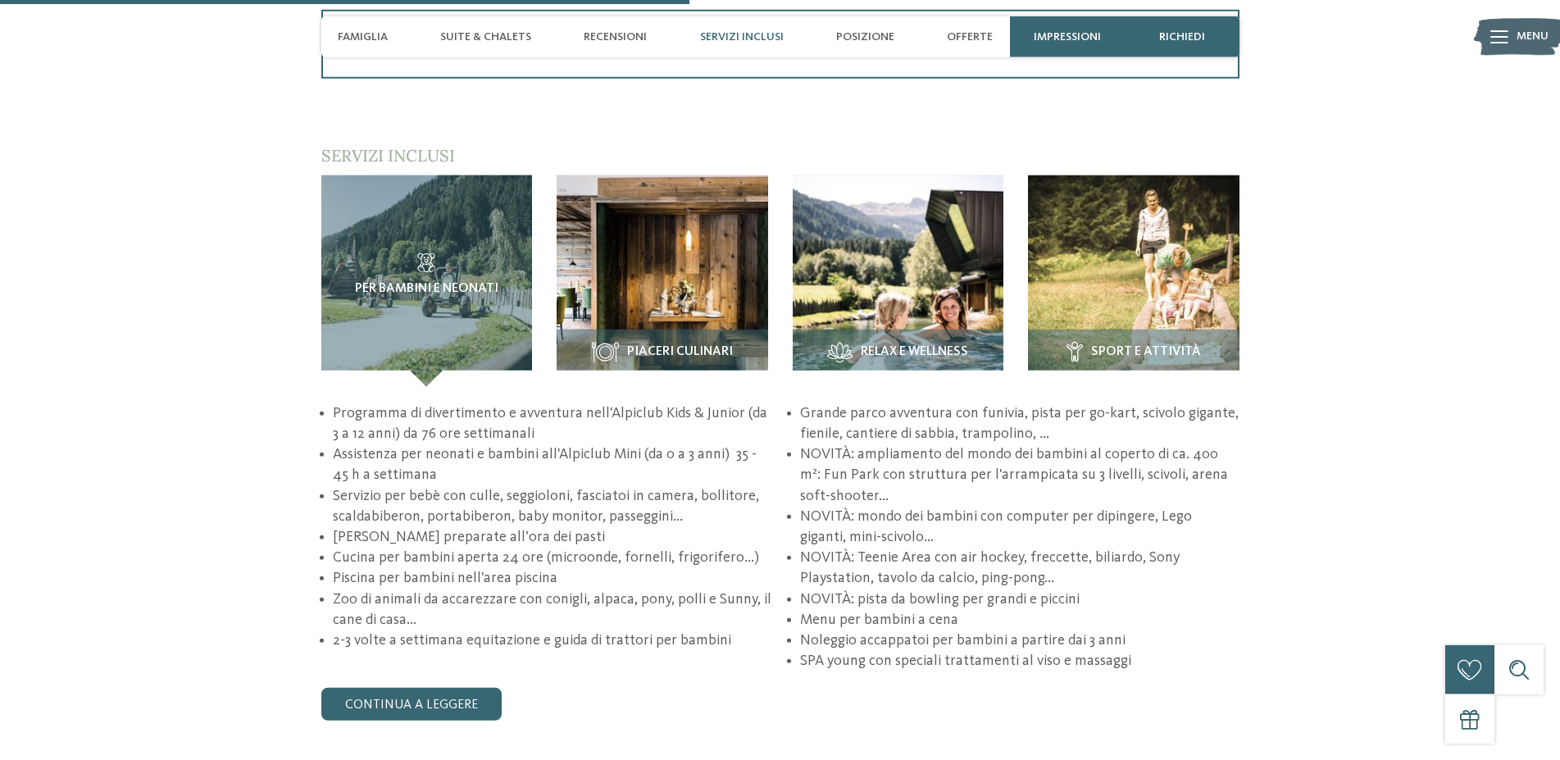
scroll to position [2350, 0]
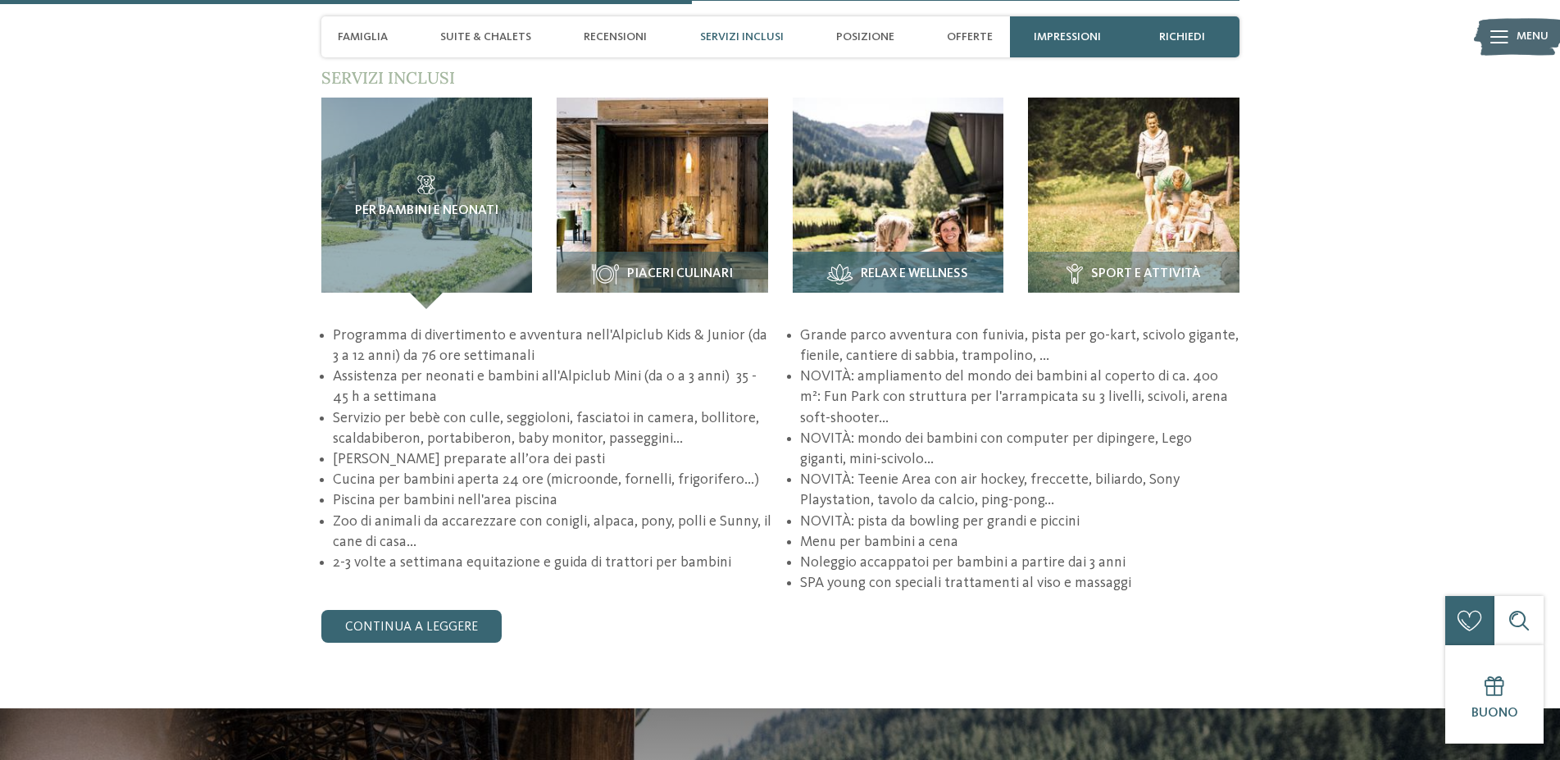
click at [906, 267] on span "Relax e Wellness" at bounding box center [914, 274] width 107 height 15
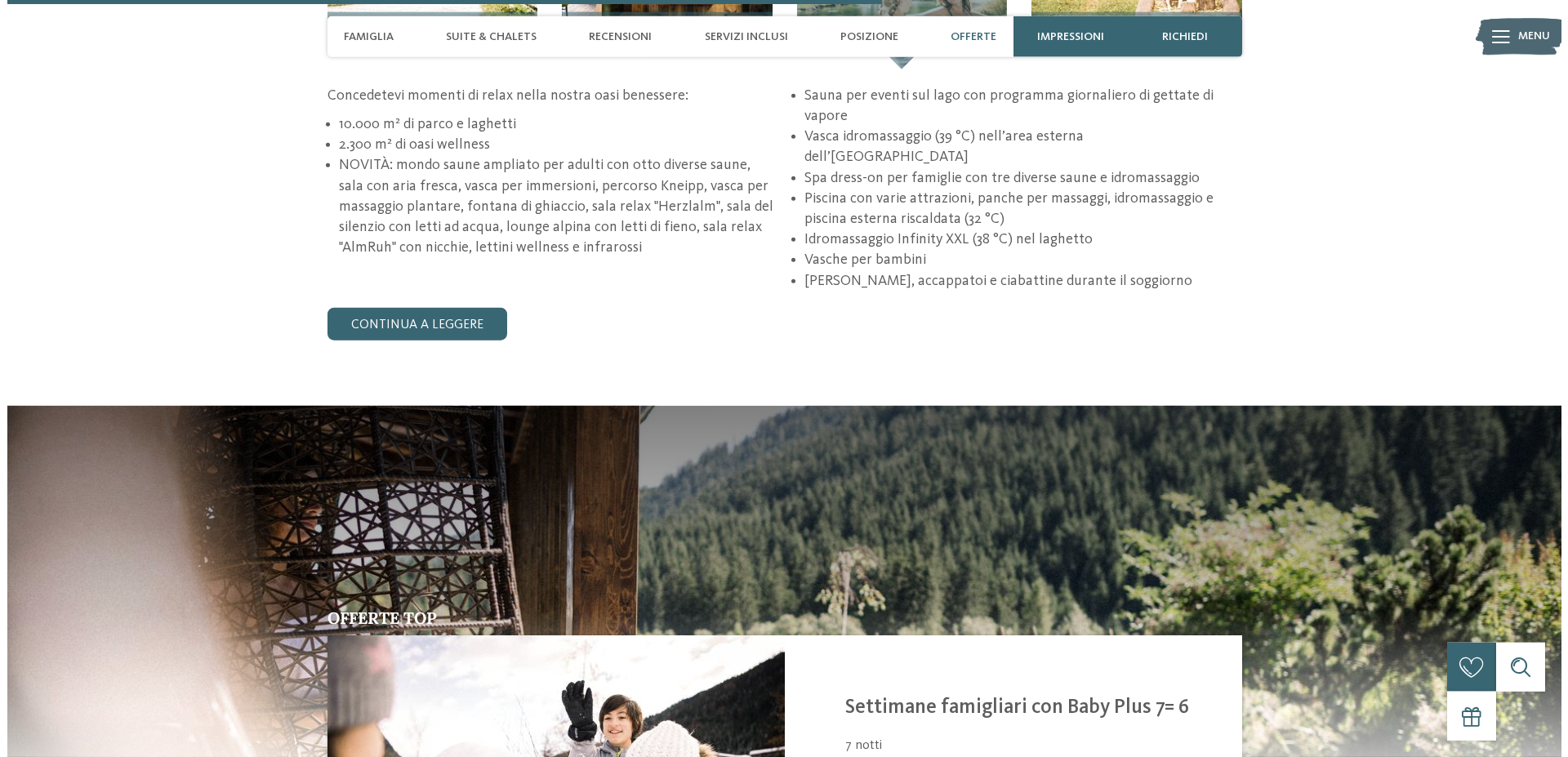
scroll to position [2423, 0]
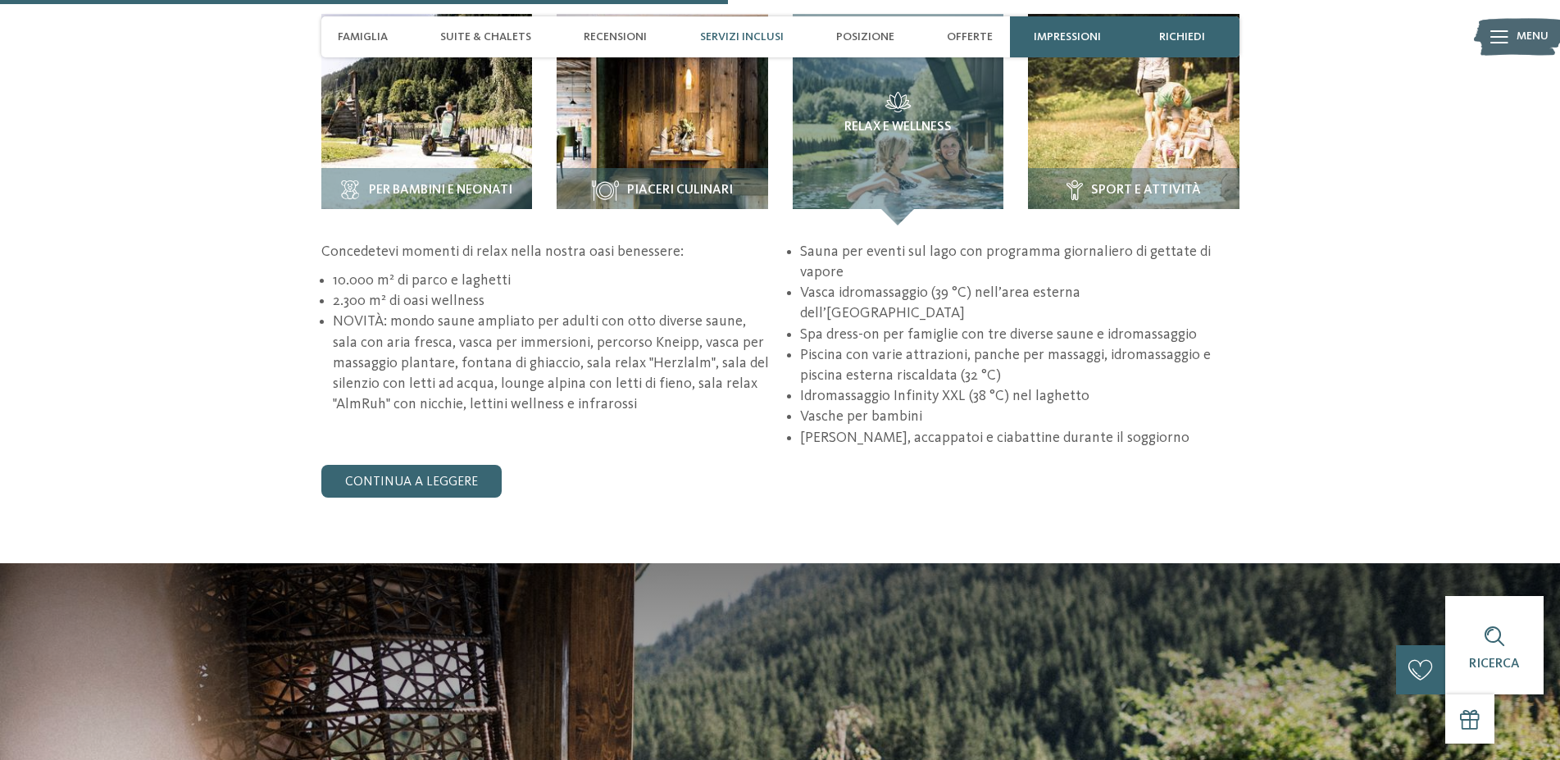
click at [1523, 33] on span "Menu" at bounding box center [1532, 37] width 32 height 16
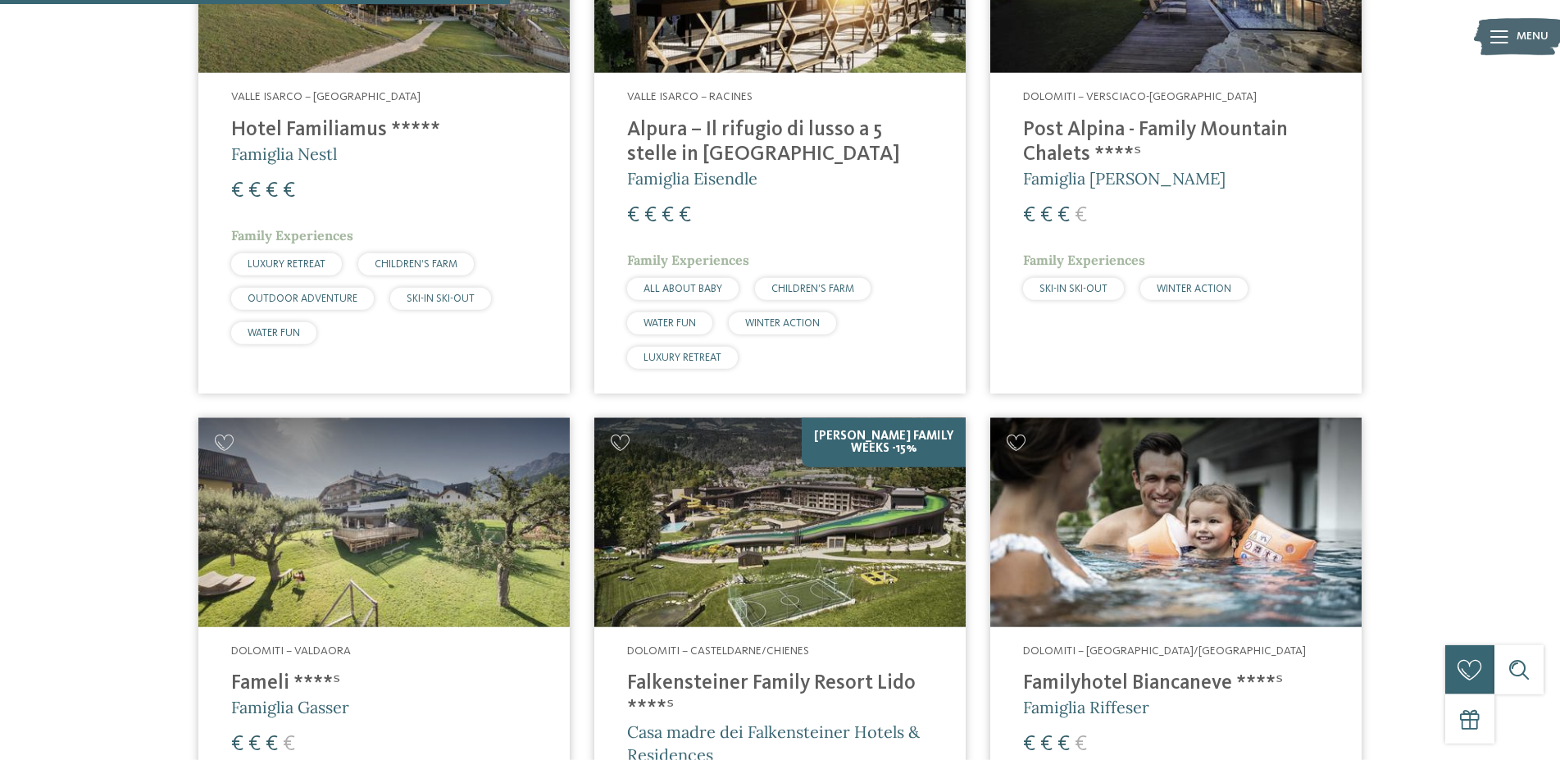
scroll to position [752, 0]
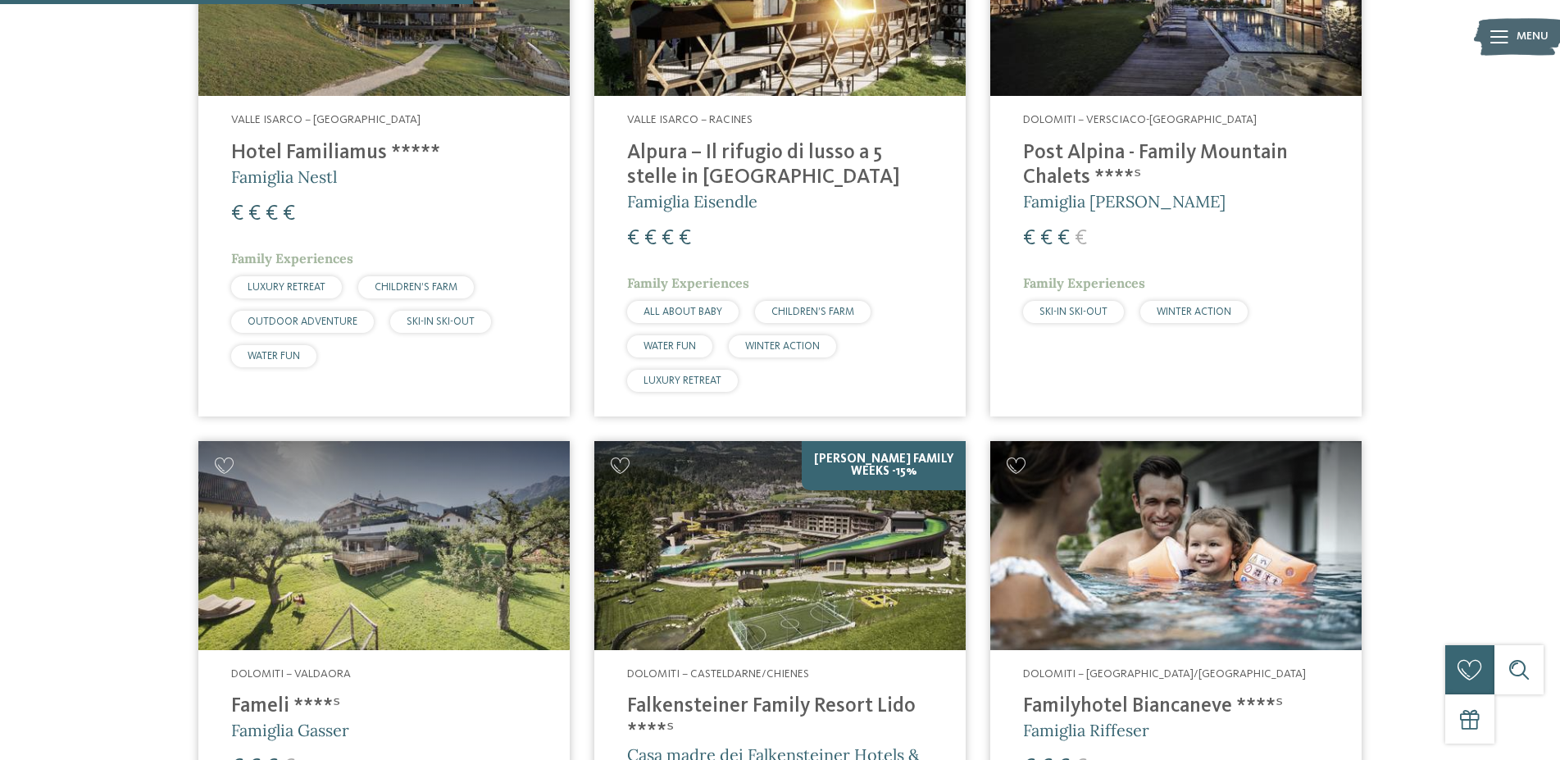
click at [838, 564] on img at bounding box center [779, 545] width 371 height 209
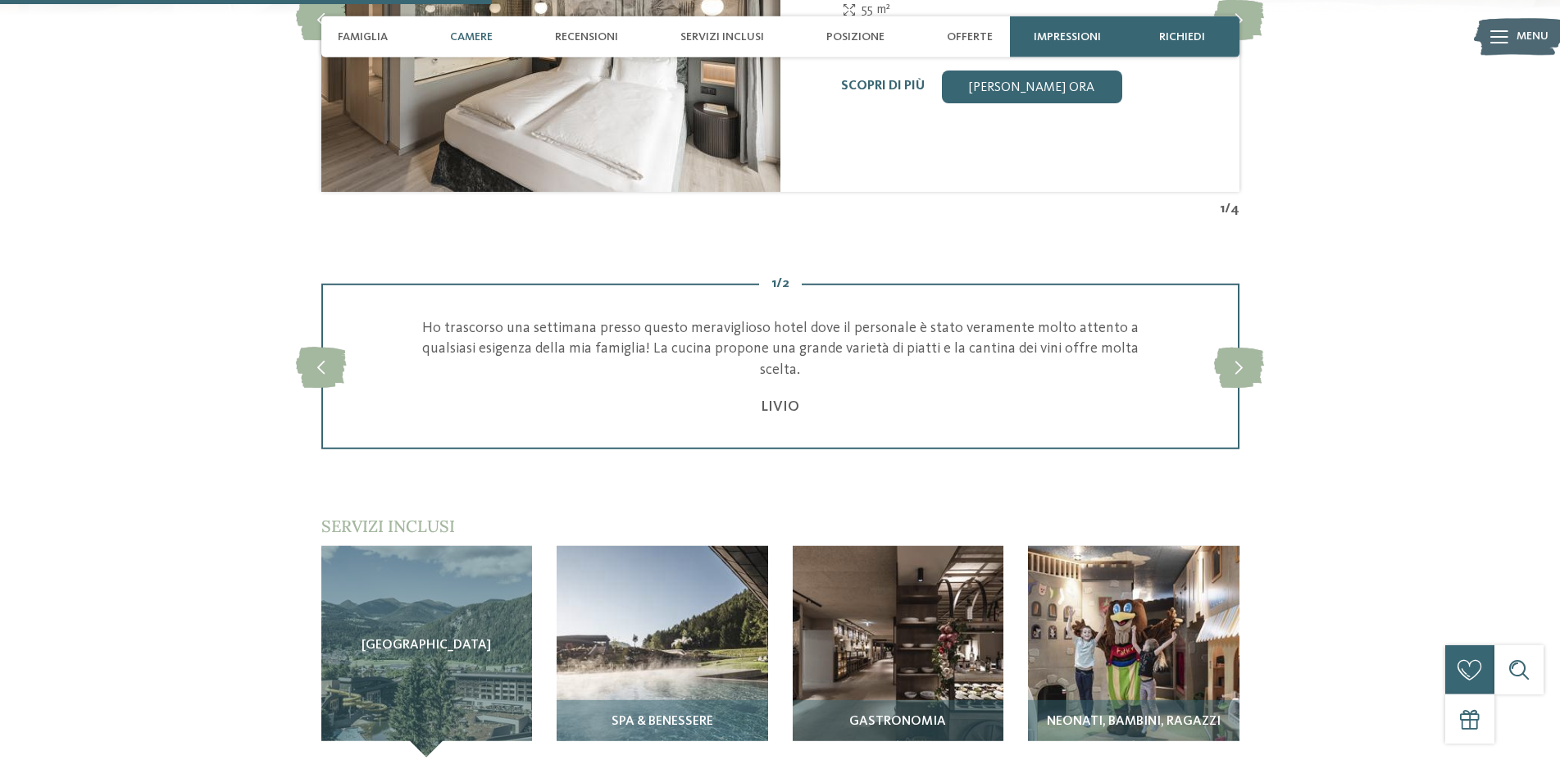
scroll to position [2341, 0]
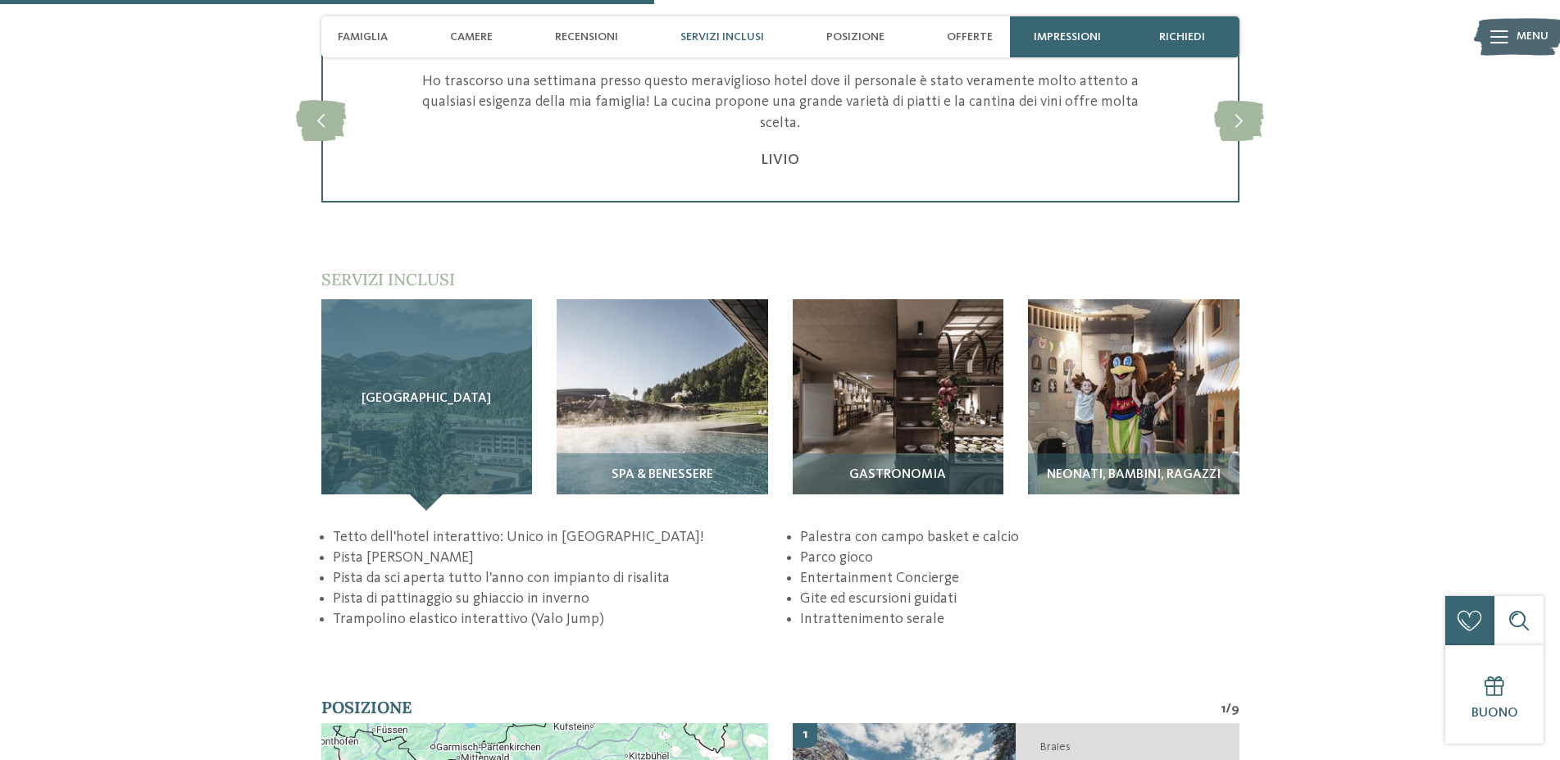
click at [442, 407] on span "Sky Adventure Park" at bounding box center [425, 399] width 129 height 15
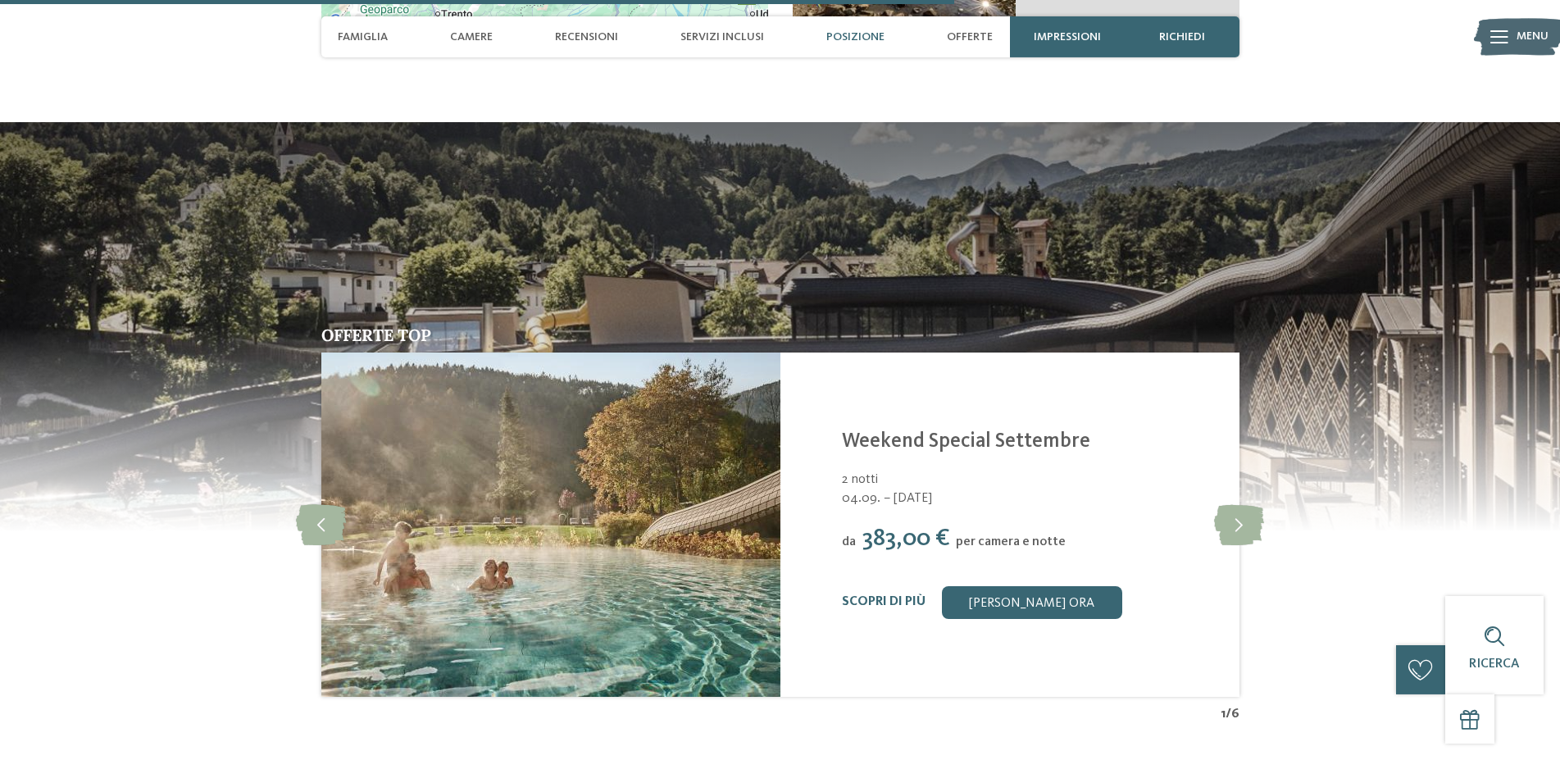
scroll to position [3344, 0]
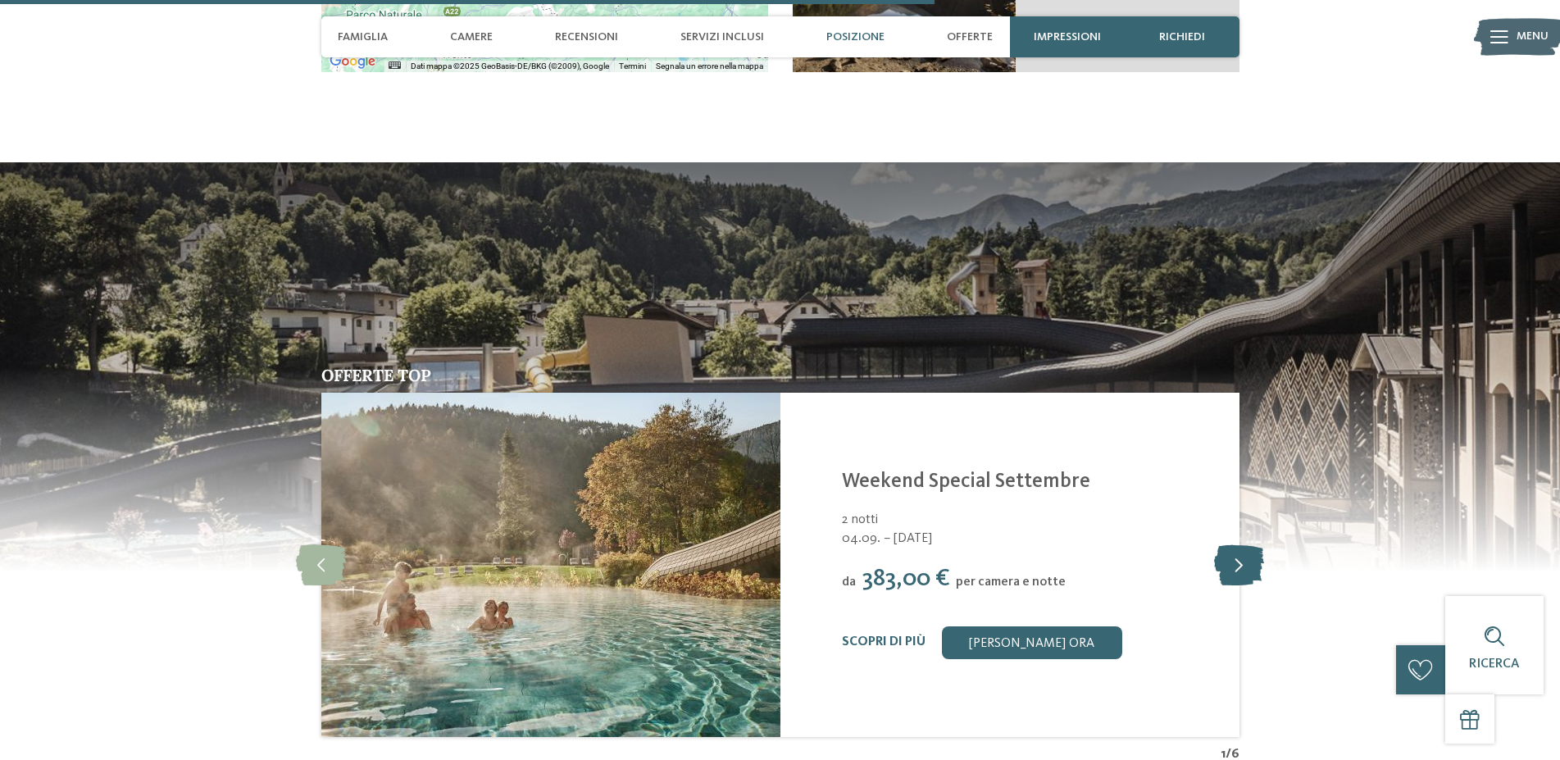
click at [1228, 585] on icon at bounding box center [1239, 564] width 50 height 41
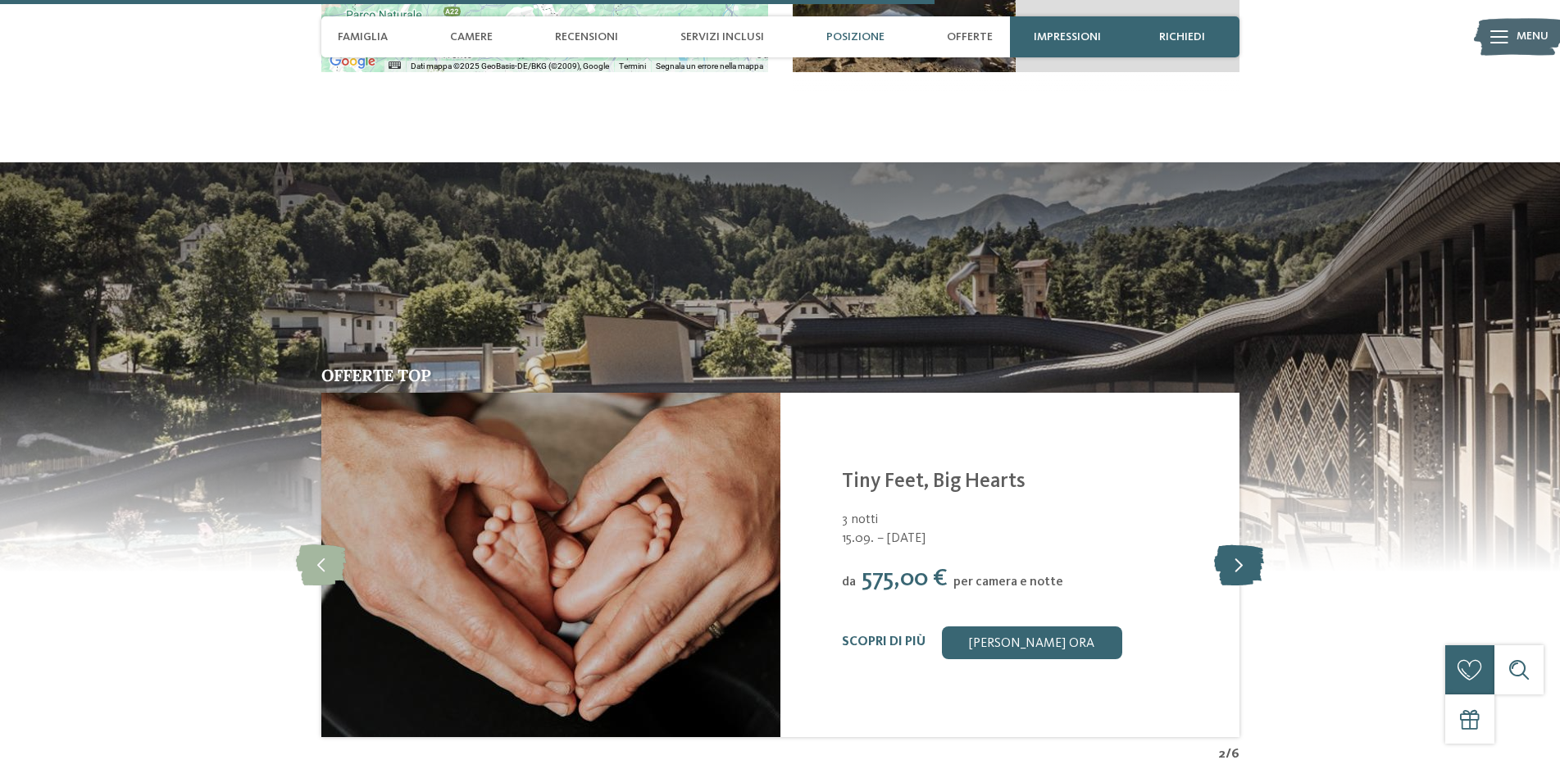
click at [1228, 585] on icon at bounding box center [1239, 564] width 50 height 41
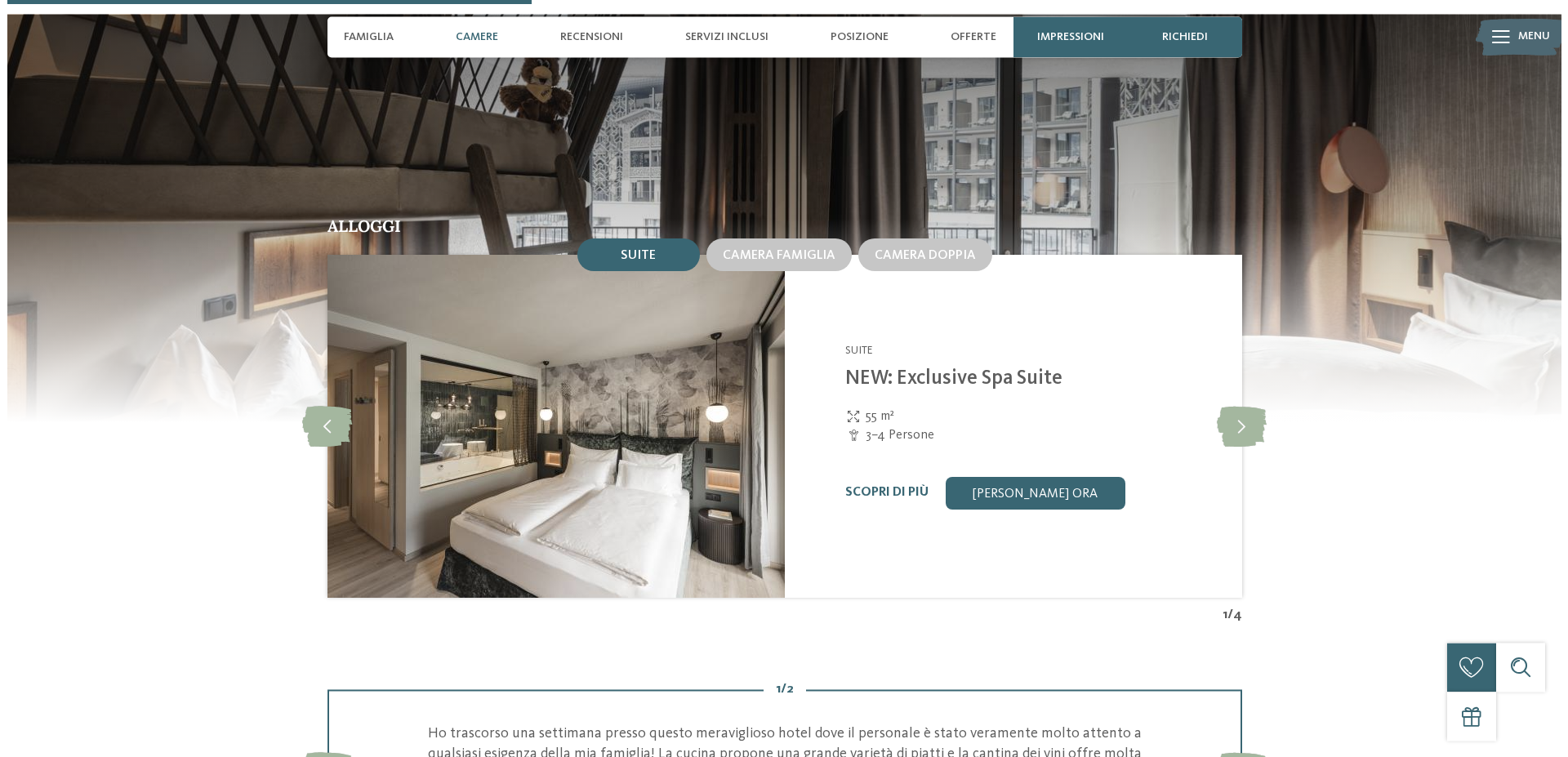
scroll to position [1665, 0]
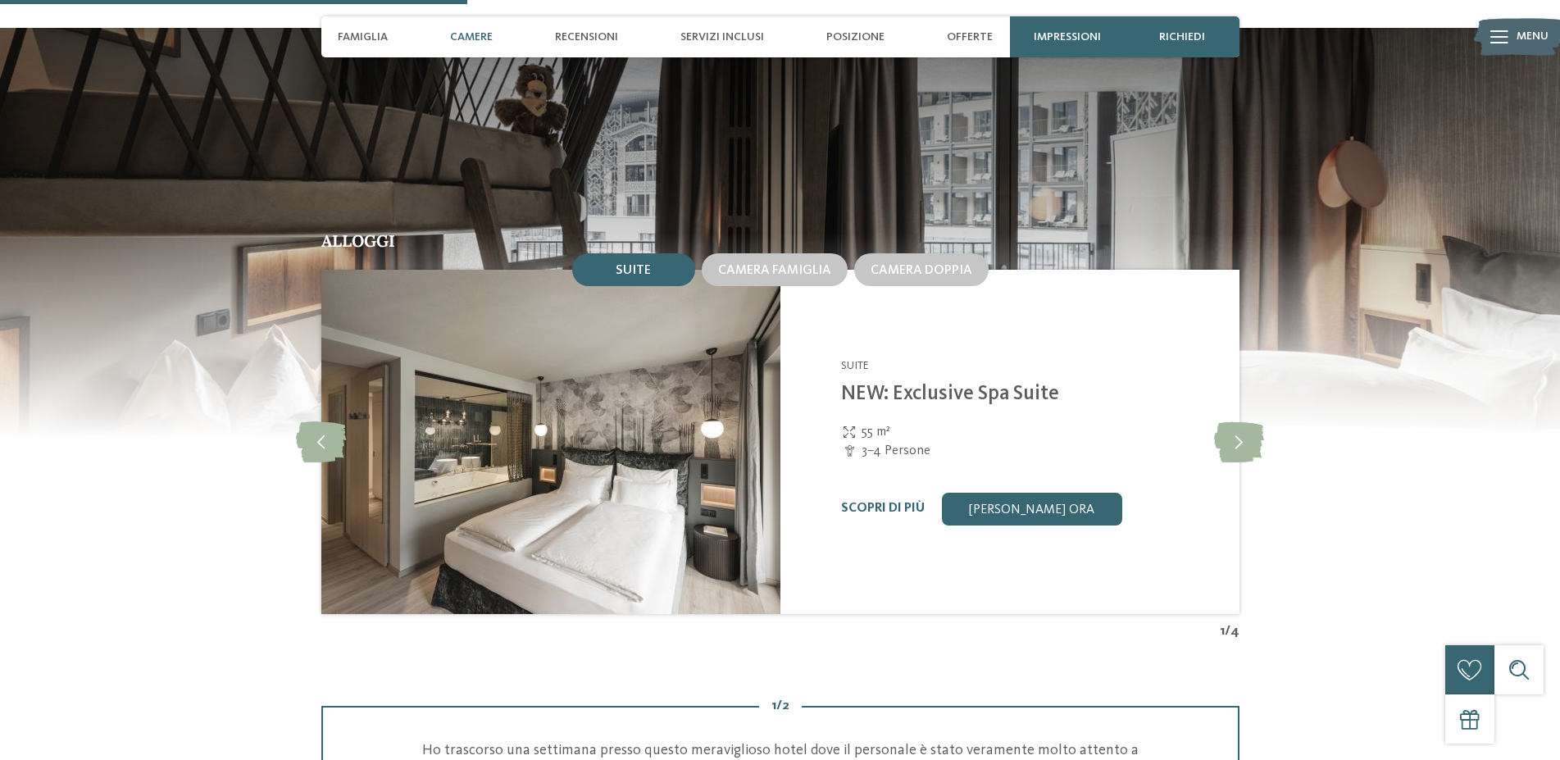
click at [1512, 51] on img at bounding box center [1519, 37] width 90 height 45
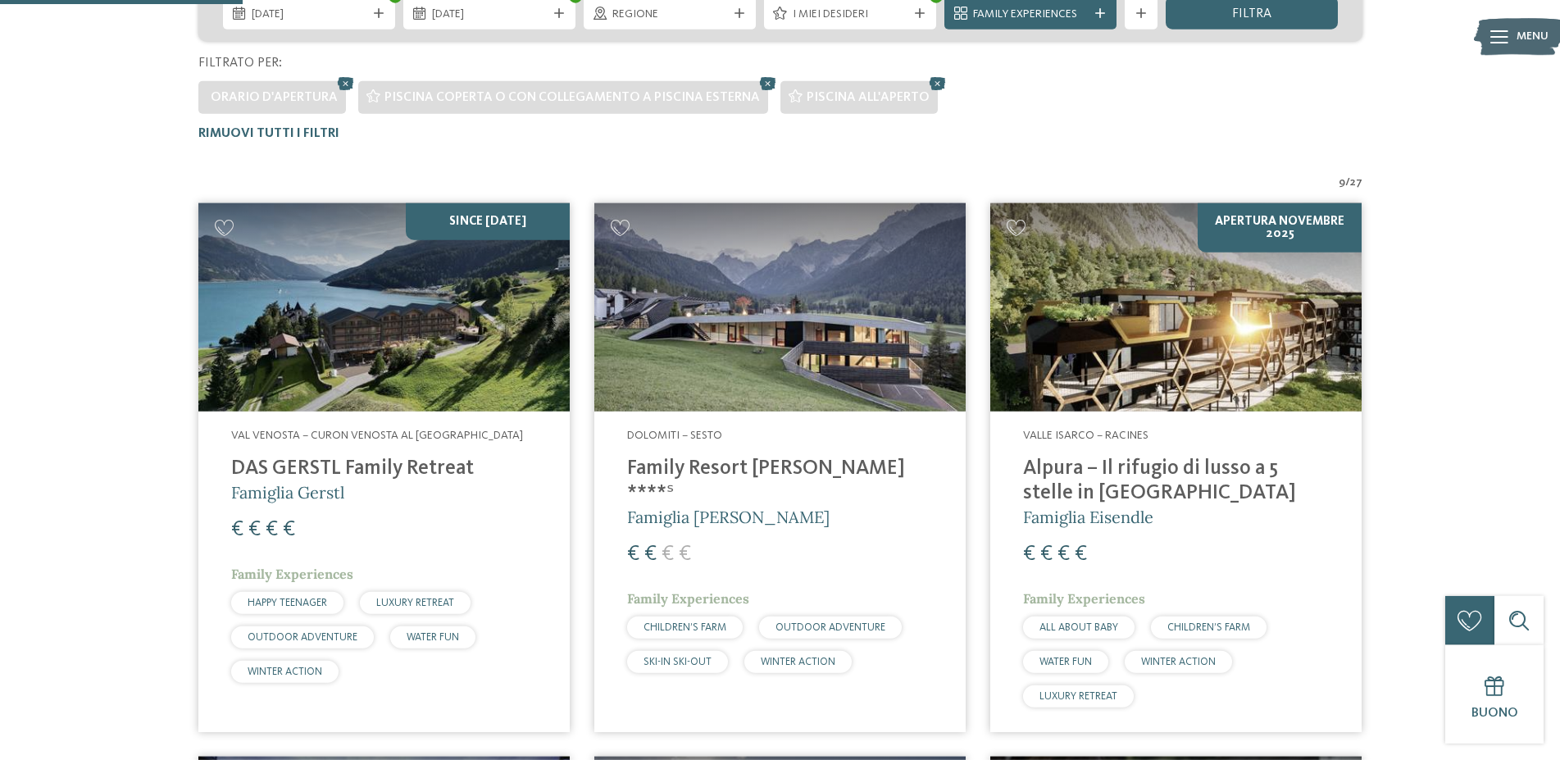
scroll to position [370, 0]
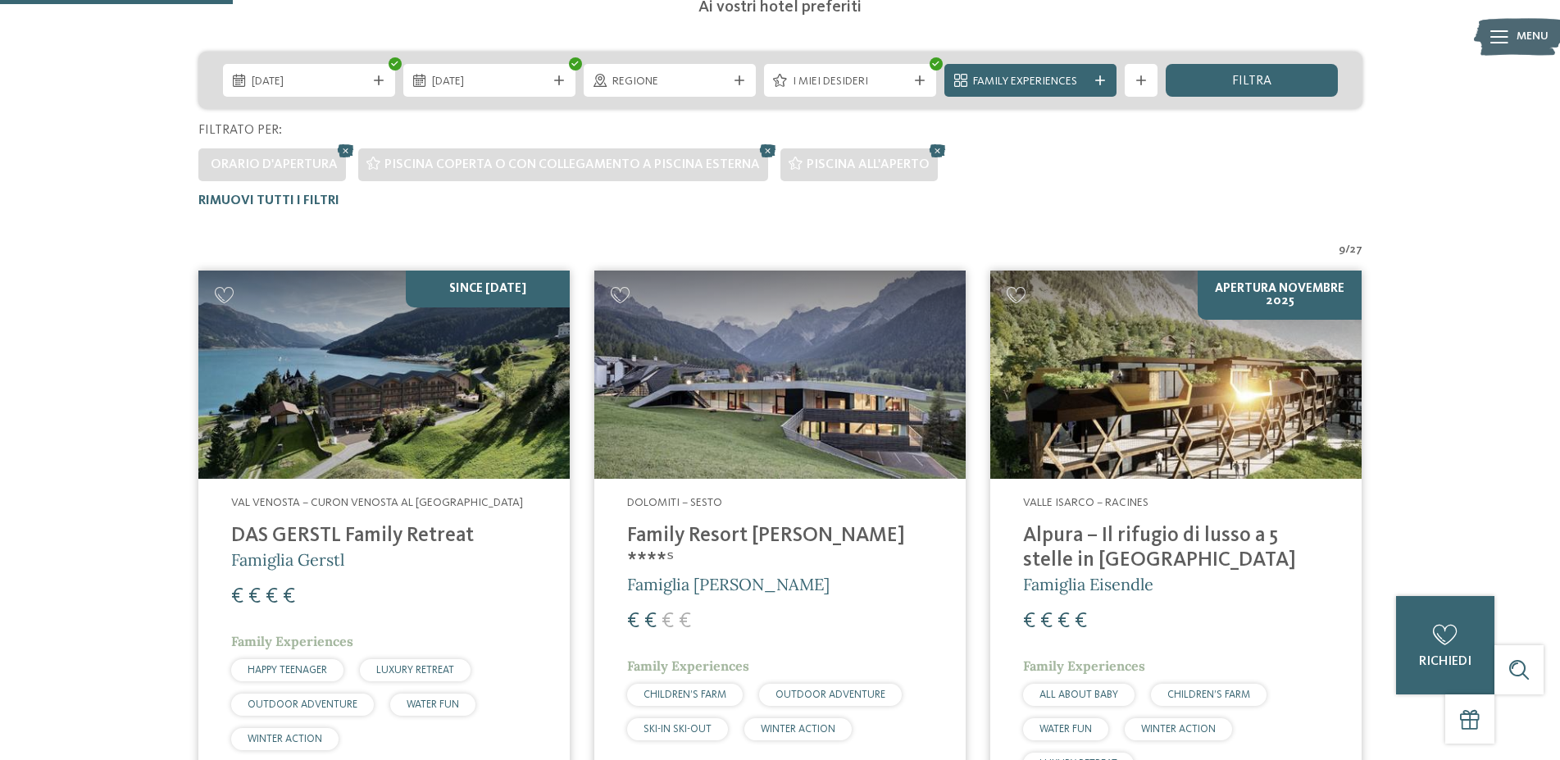
click at [782, 398] on img at bounding box center [779, 374] width 371 height 209
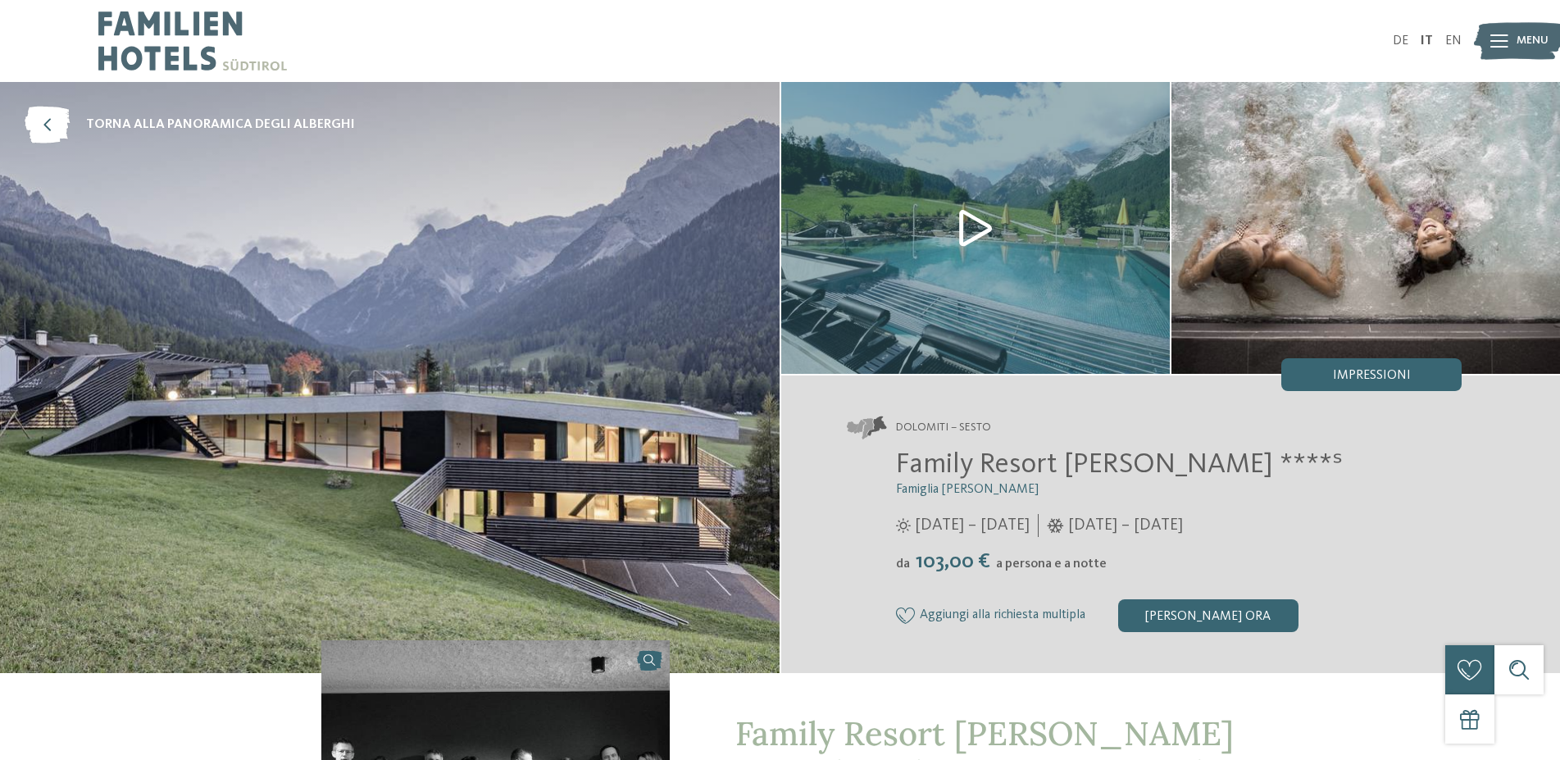
click at [974, 230] on img at bounding box center [975, 228] width 388 height 292
